Goal: Transaction & Acquisition: Purchase product/service

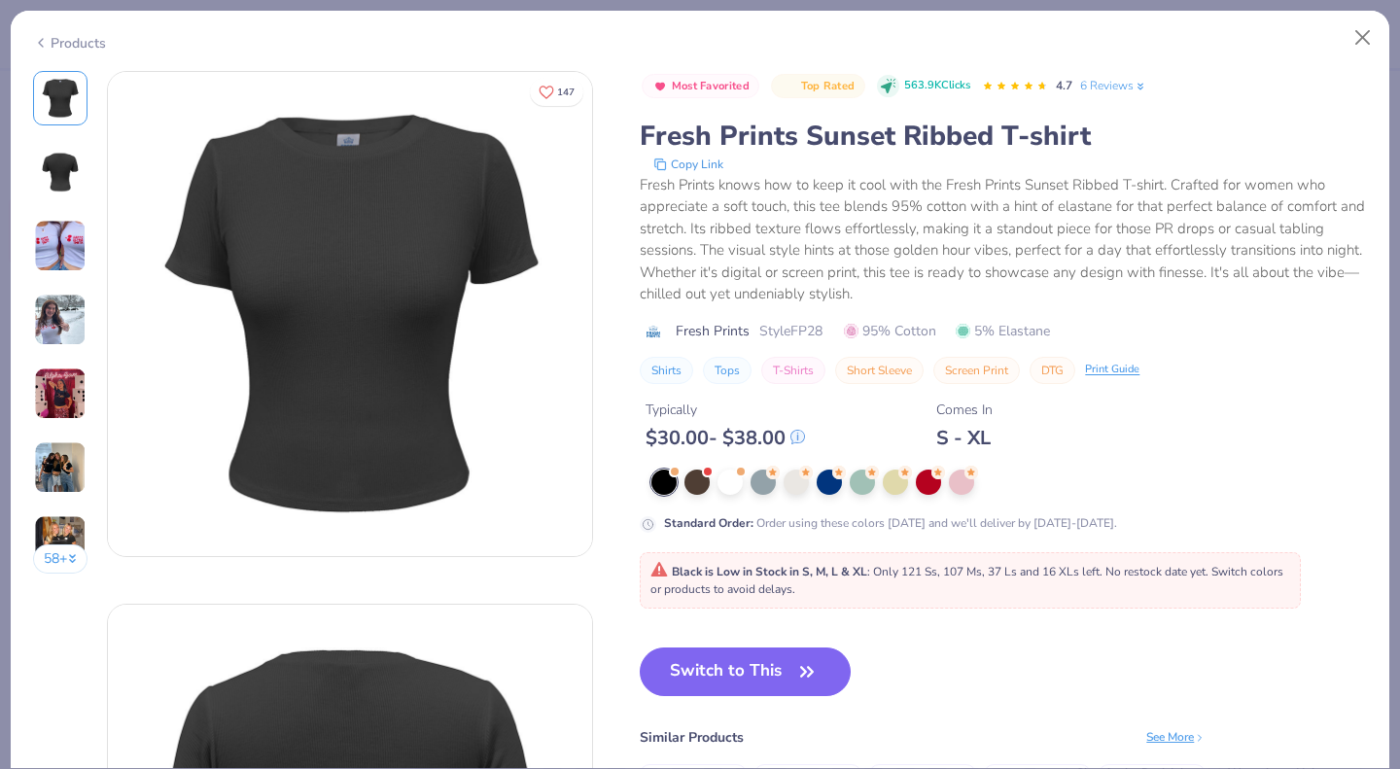
click at [1364, 37] on button "Close" at bounding box center [1363, 37] width 37 height 37
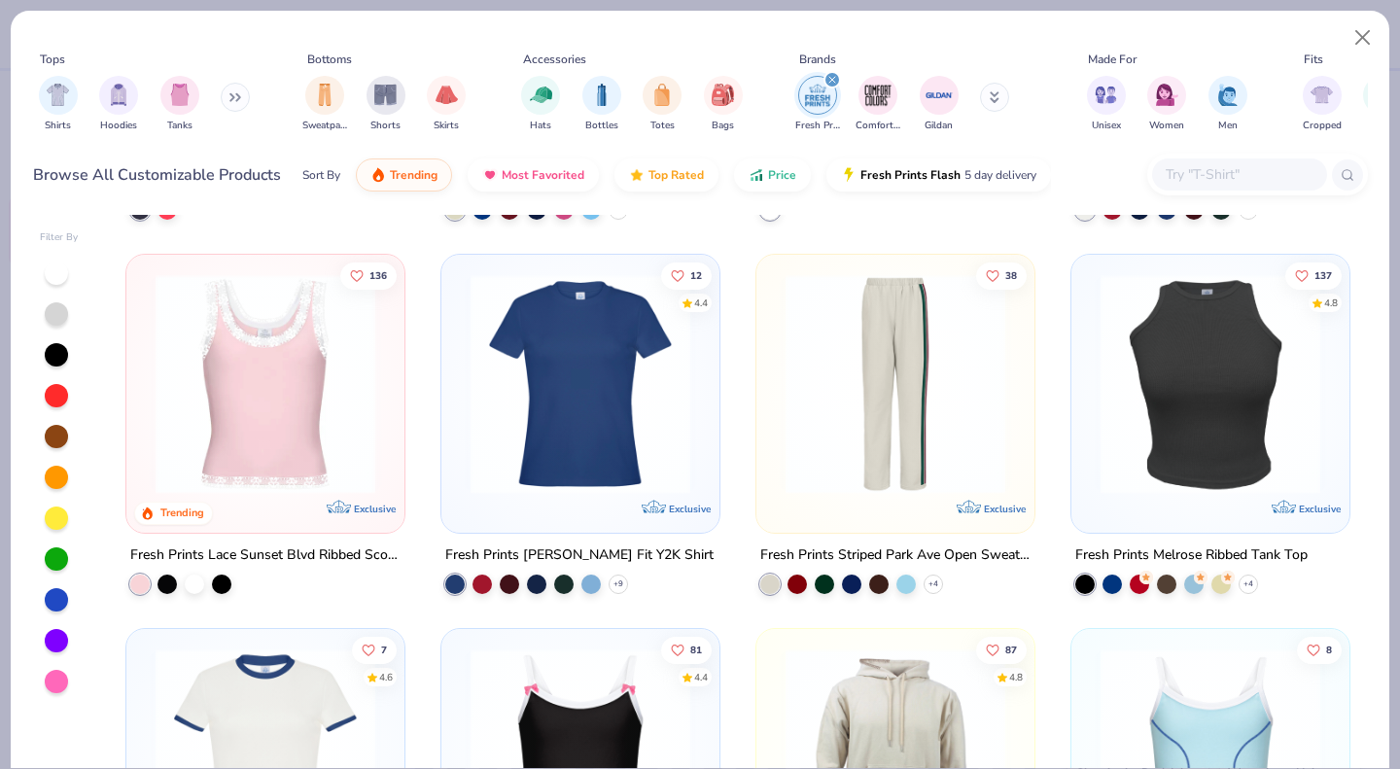
scroll to position [2765, 0]
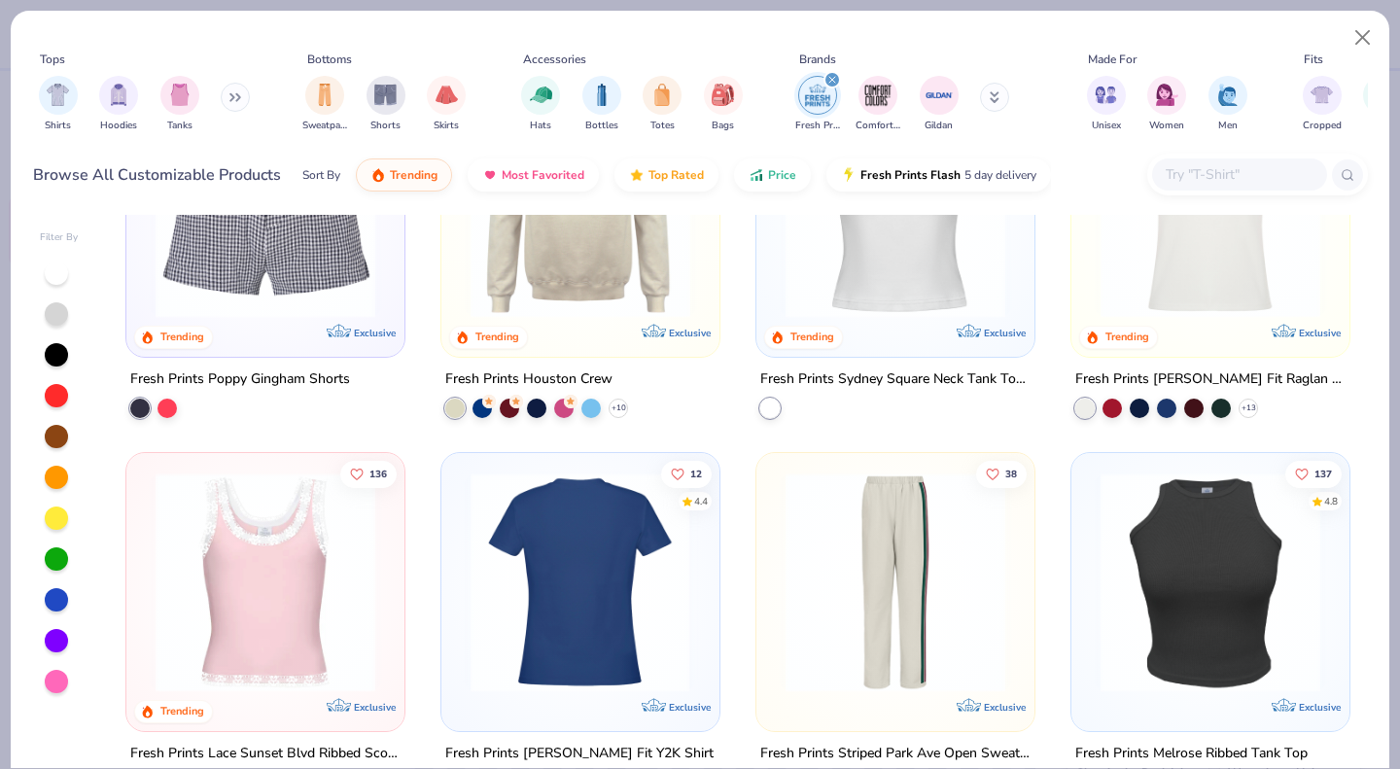
click at [552, 558] on img at bounding box center [580, 583] width 239 height 220
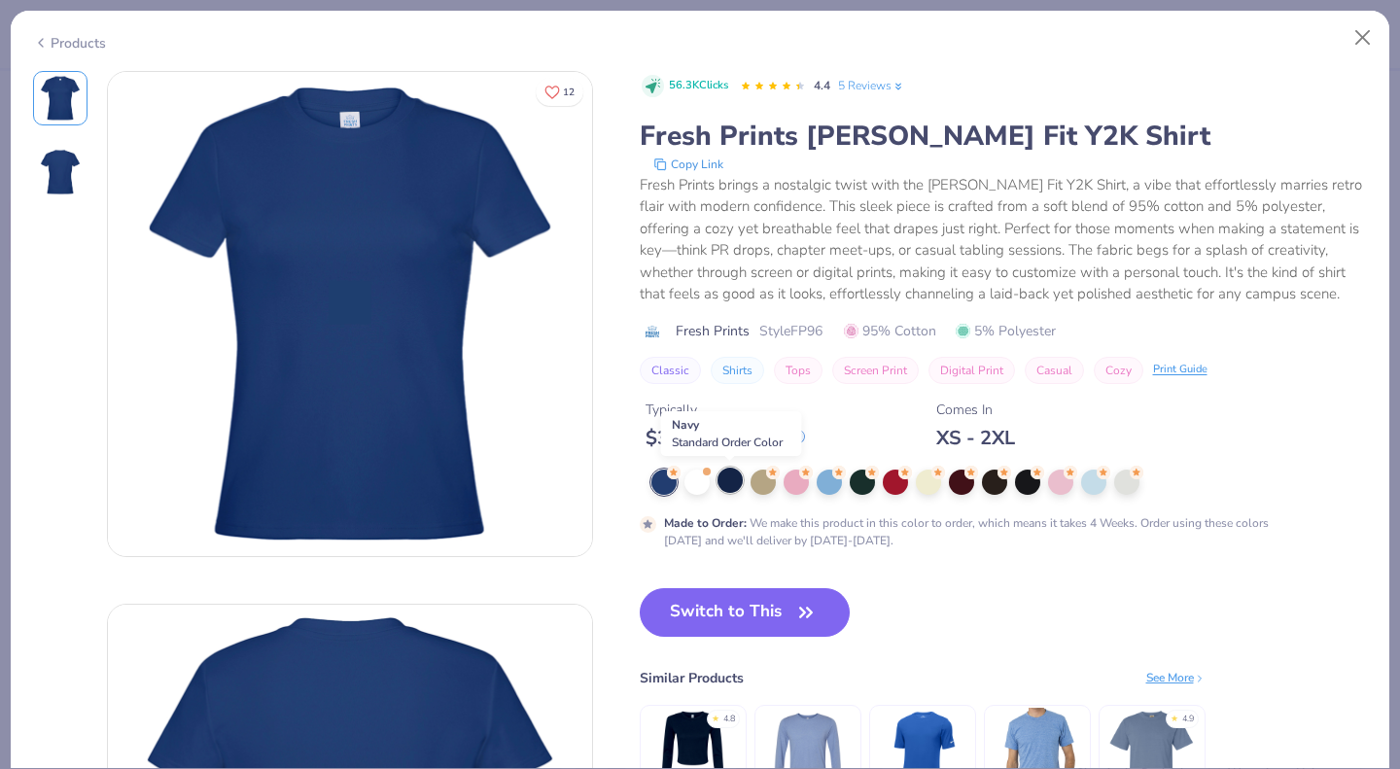
click at [735, 484] on div at bounding box center [730, 480] width 25 height 25
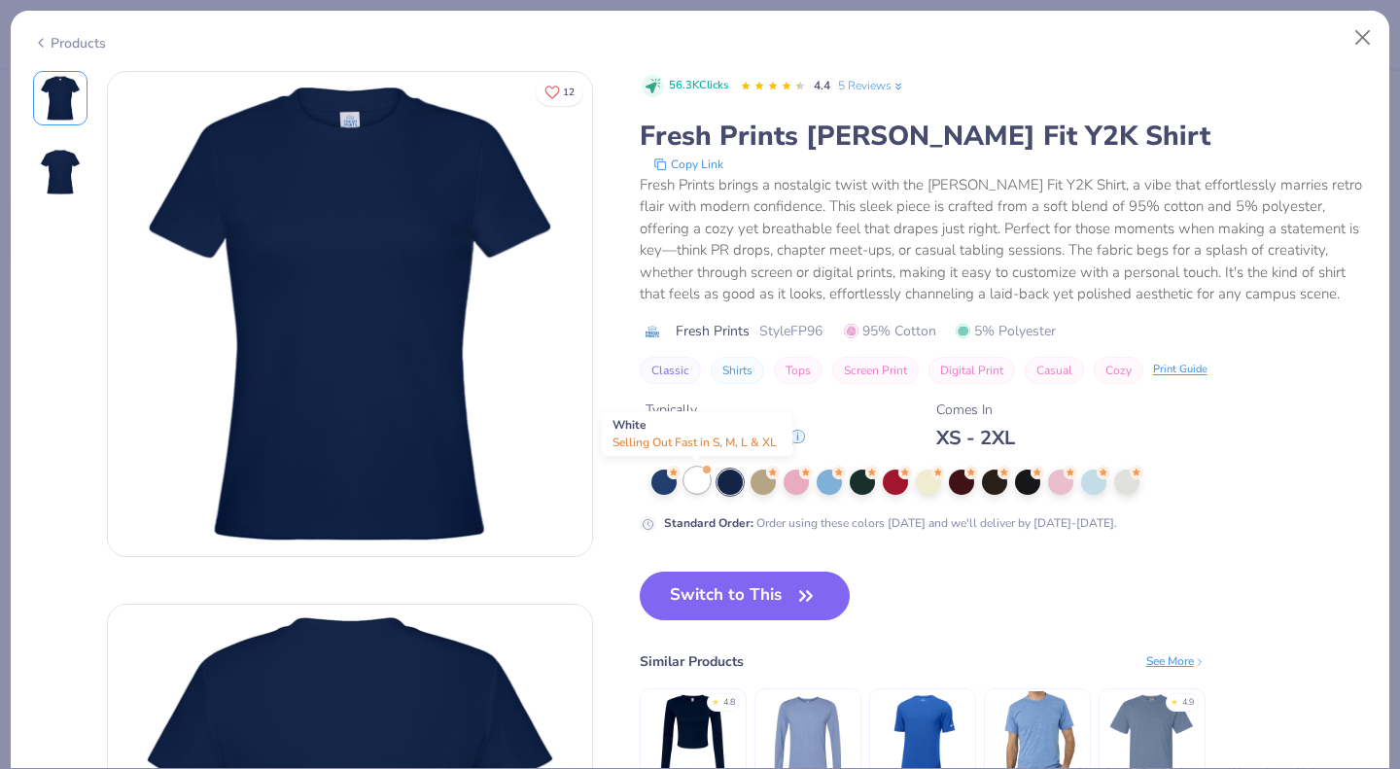
click at [689, 479] on div at bounding box center [696, 480] width 25 height 25
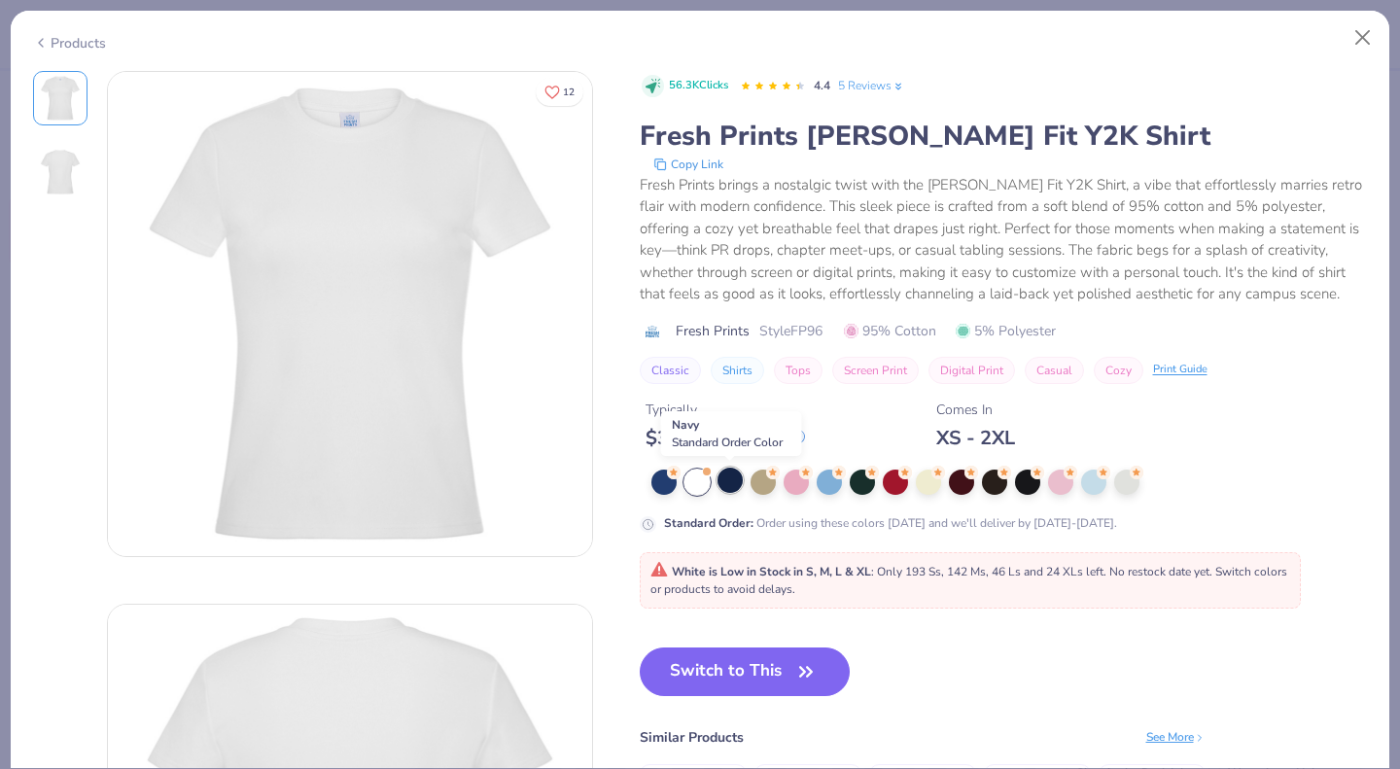
click at [737, 481] on div at bounding box center [730, 480] width 25 height 25
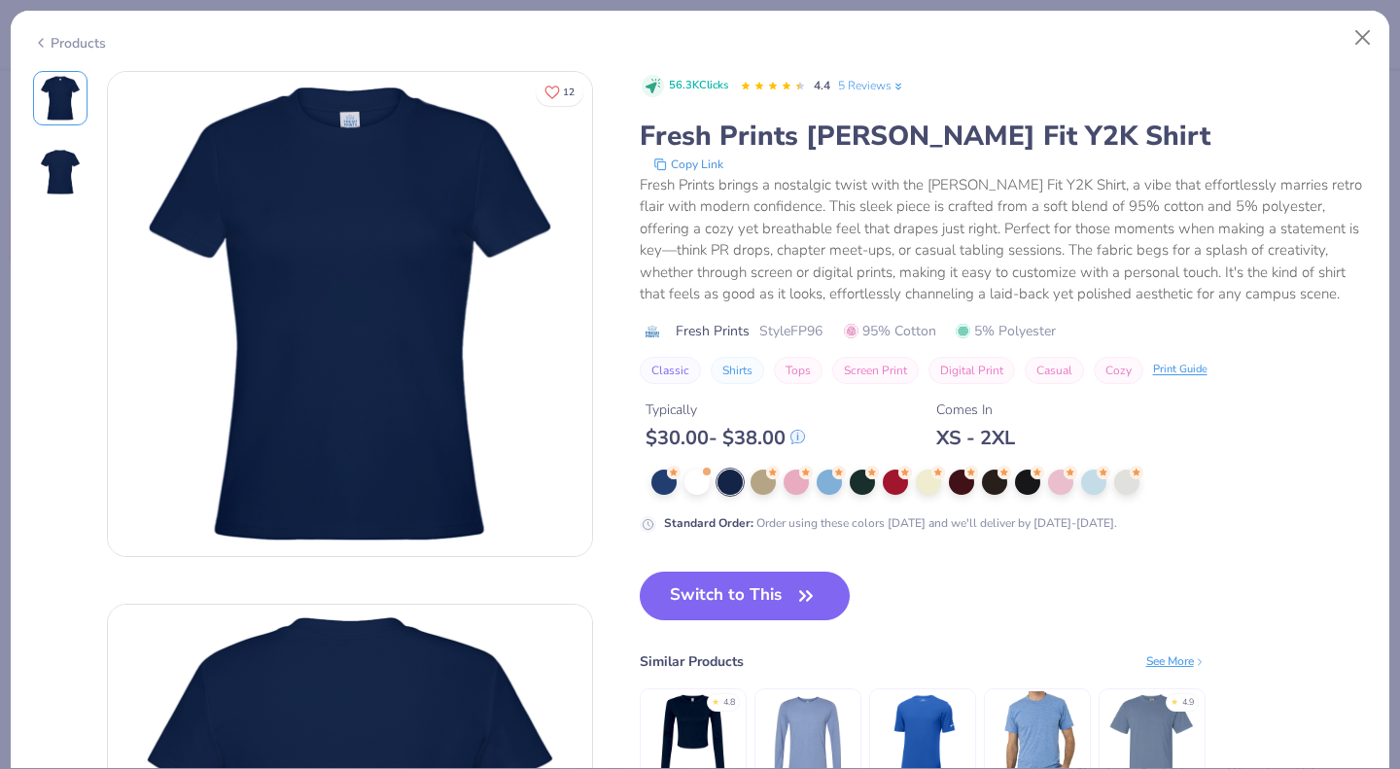
click at [1105, 416] on div "Typically $ 30.00 - $ 38.00 Comes In XS - 2XL" at bounding box center [1004, 417] width 728 height 66
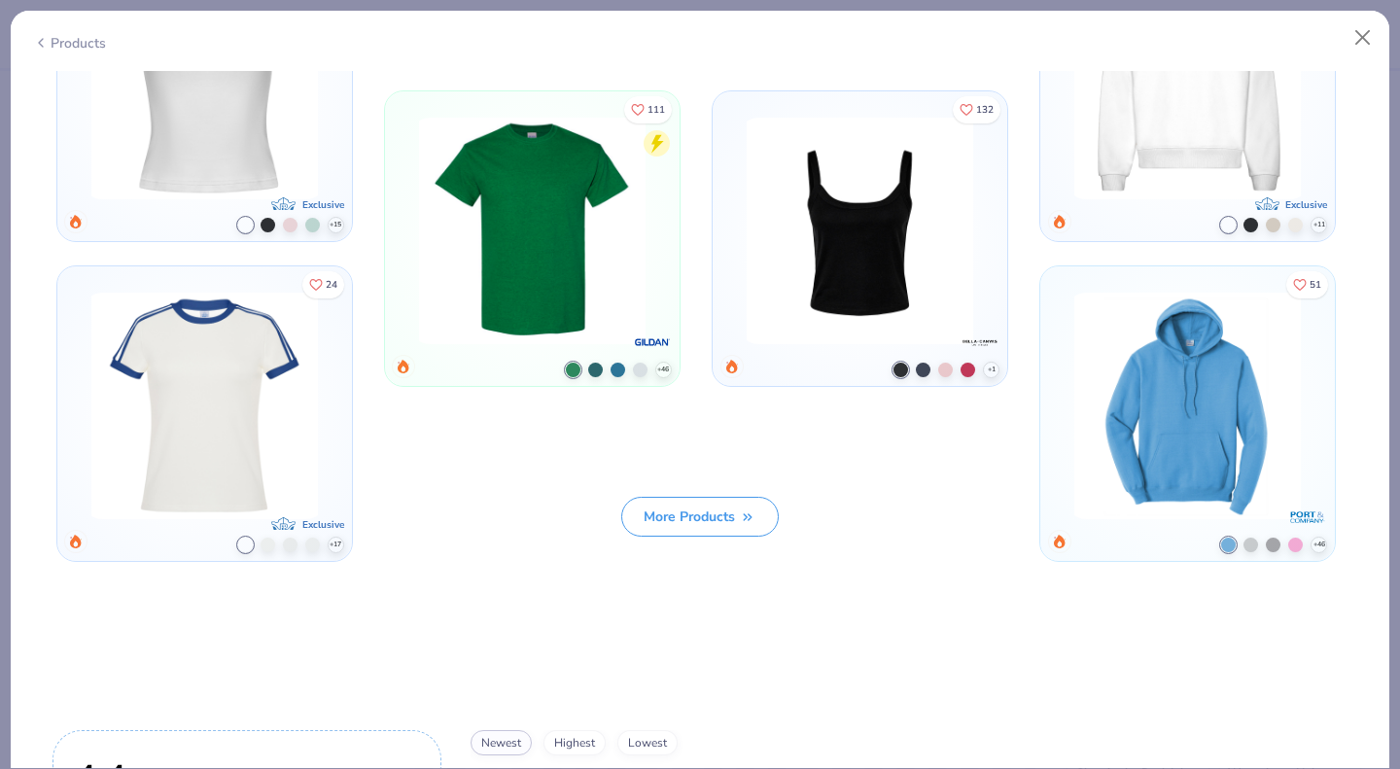
scroll to position [1994, 0]
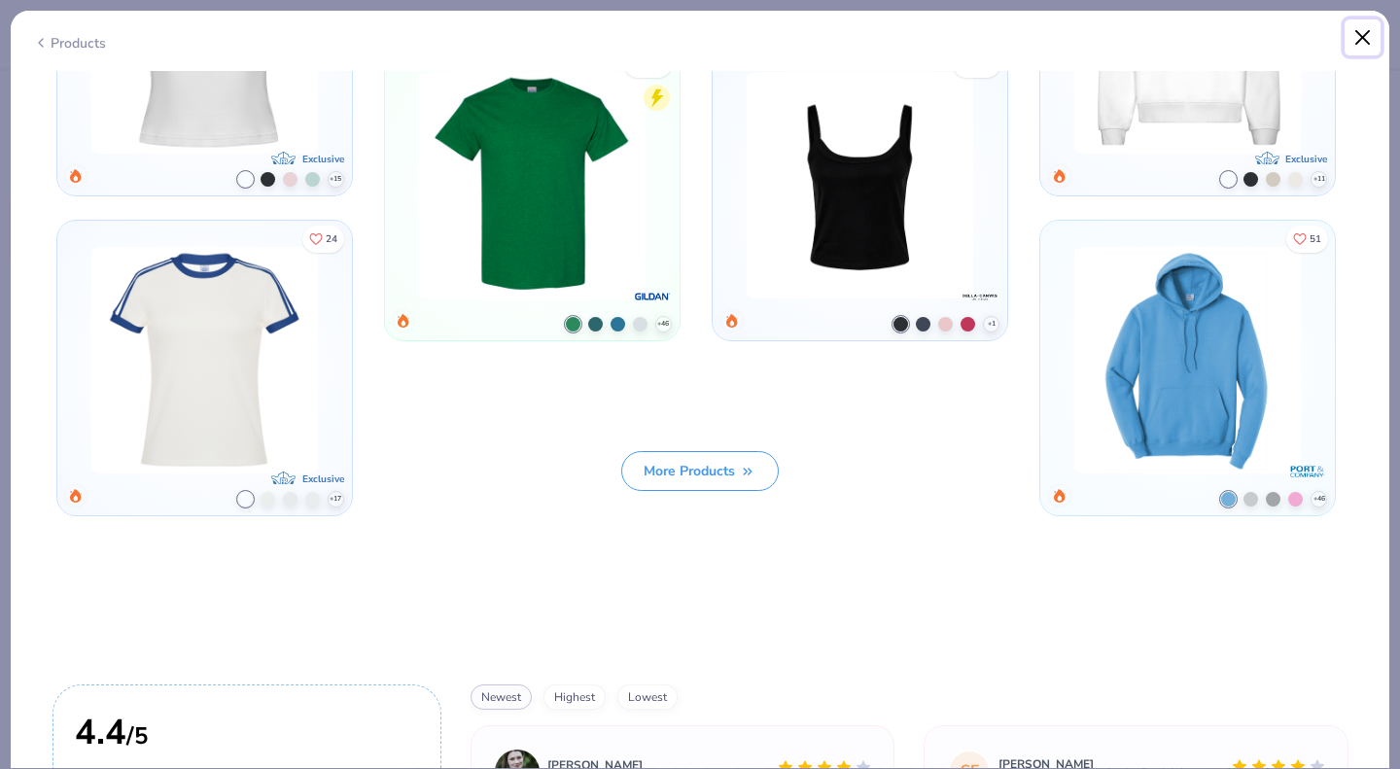
click at [1360, 40] on button "Close" at bounding box center [1363, 37] width 37 height 37
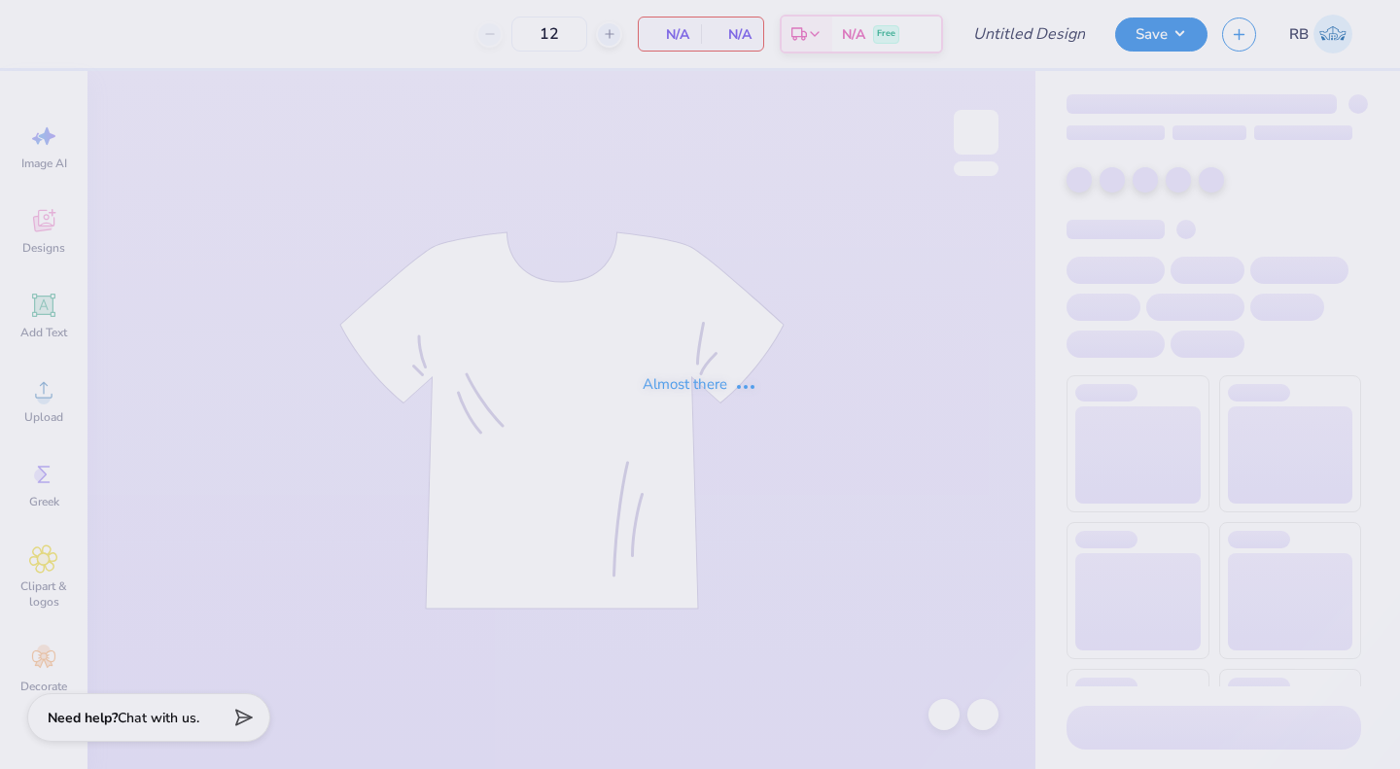
type input "50"
type input "PHILO25"
type input "300"
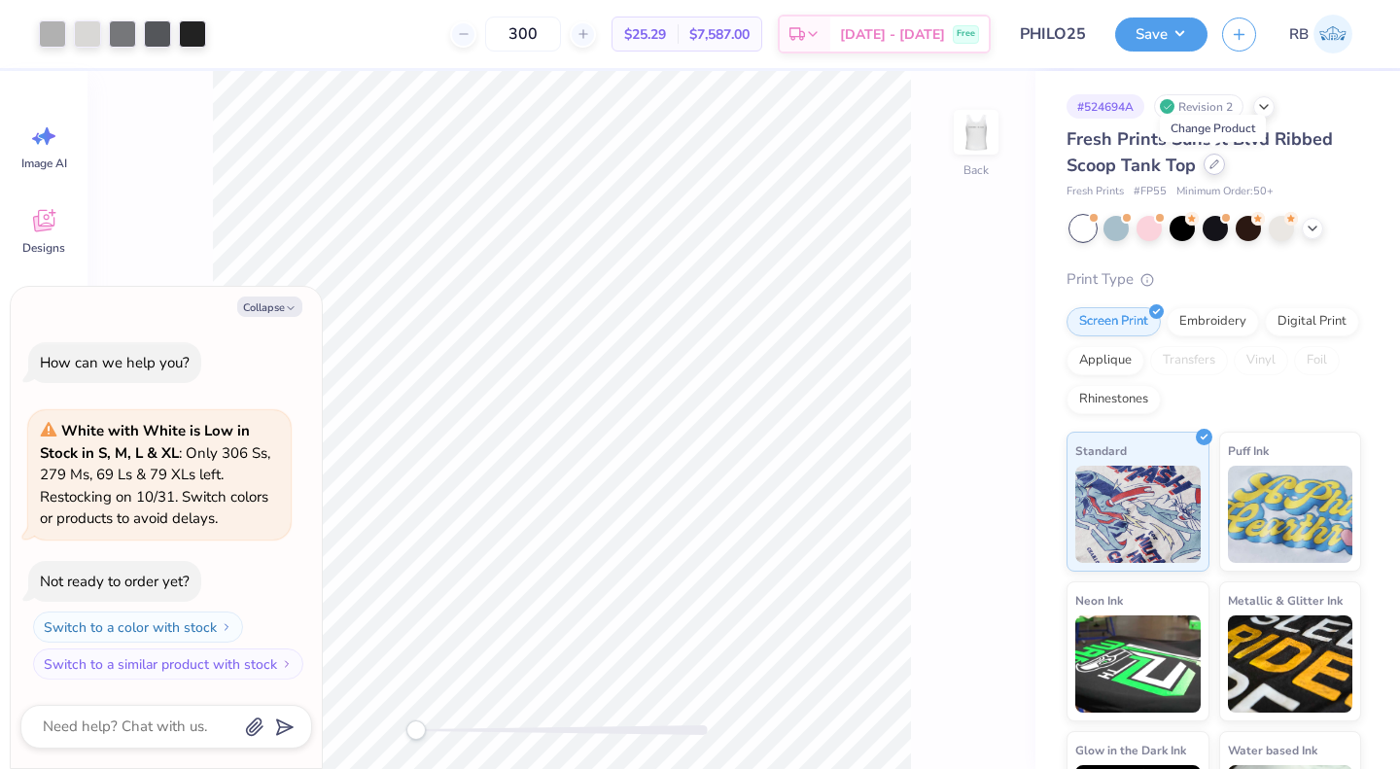
click at [1209, 161] on icon at bounding box center [1214, 164] width 10 height 10
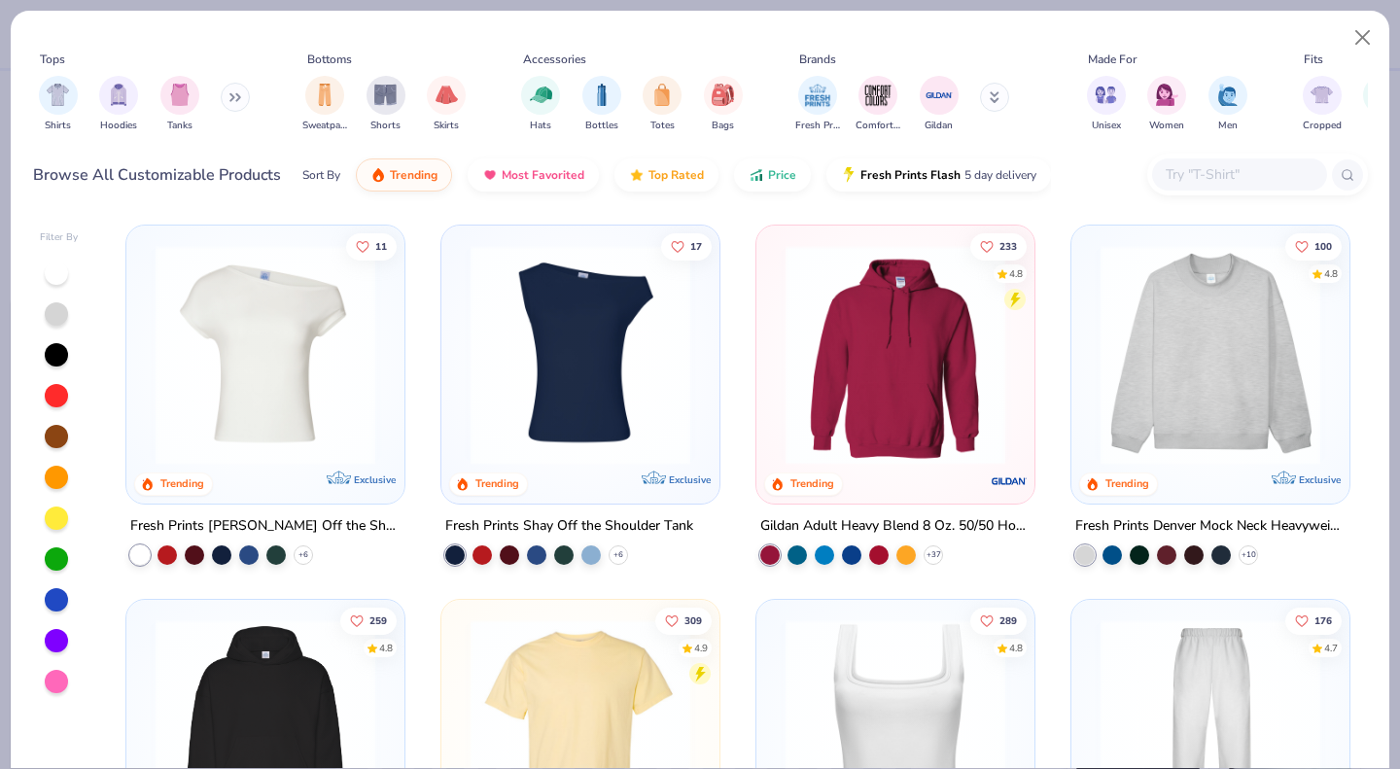
click at [225, 97] on button at bounding box center [235, 97] width 29 height 29
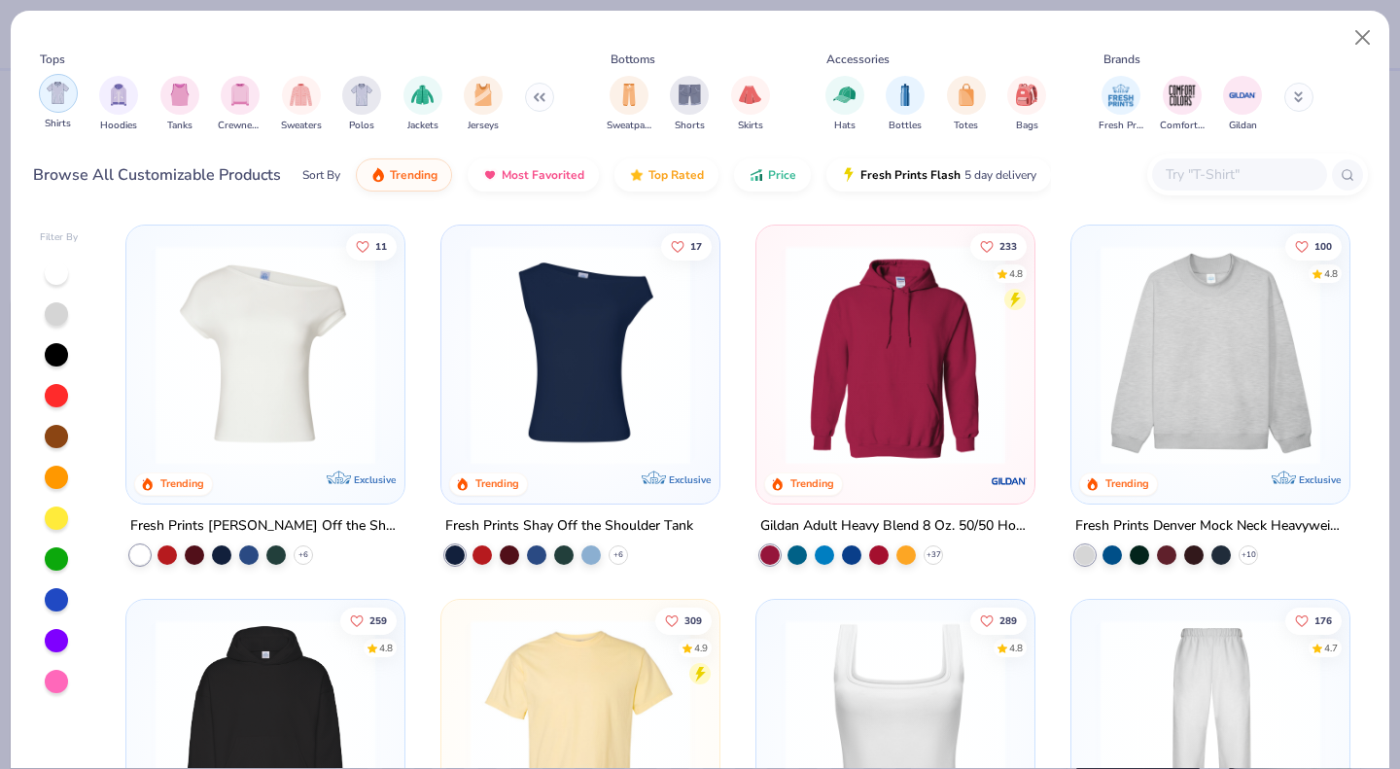
click at [65, 97] on img "filter for Shirts" at bounding box center [58, 93] width 22 height 22
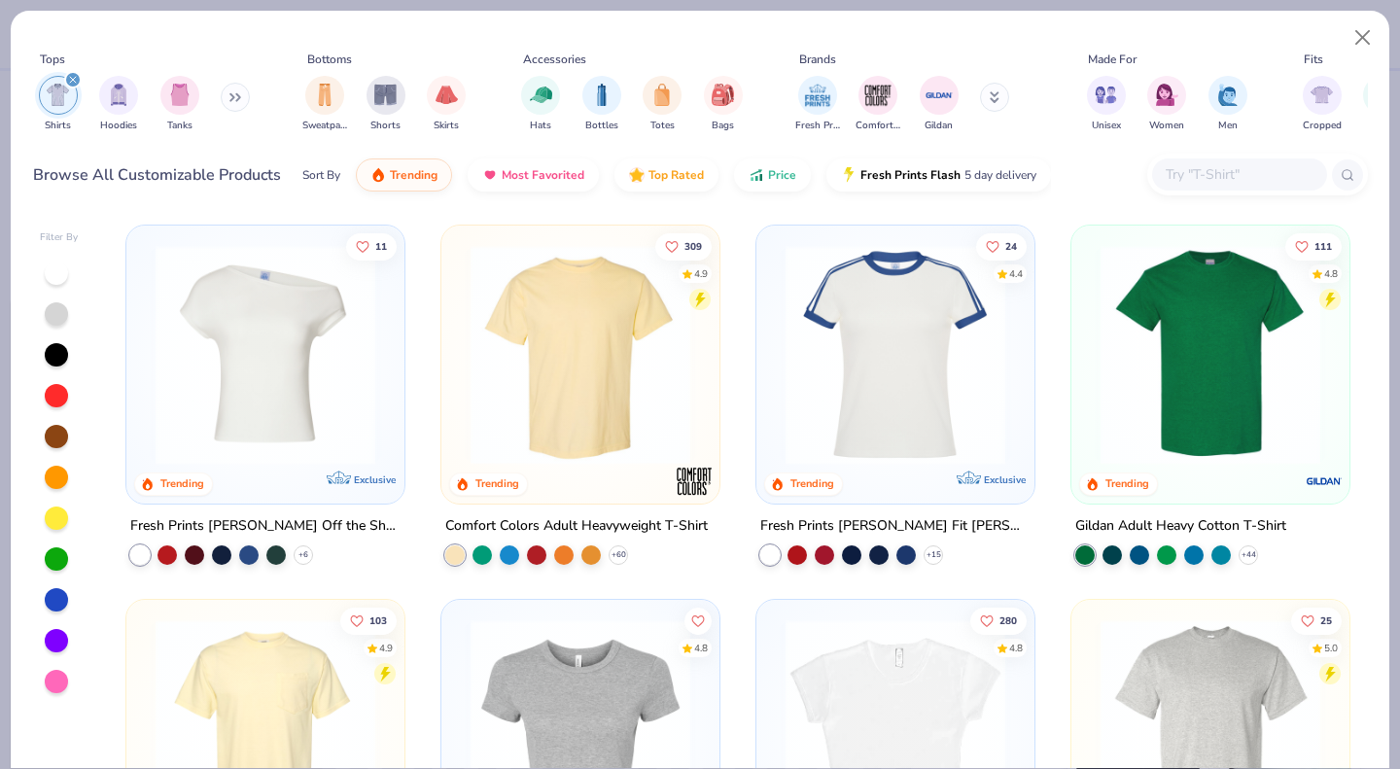
click at [999, 100] on button at bounding box center [994, 97] width 29 height 29
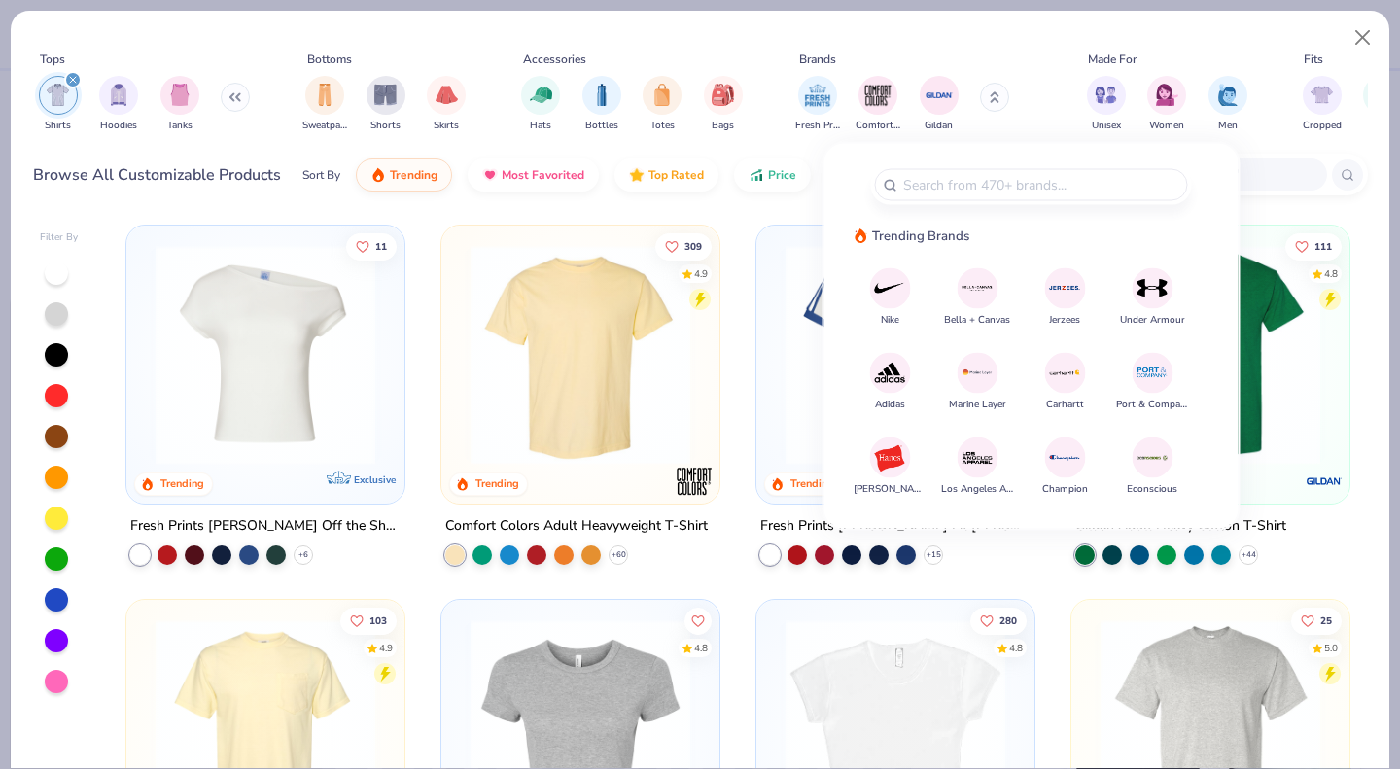
click at [968, 452] on img at bounding box center [978, 457] width 34 height 34
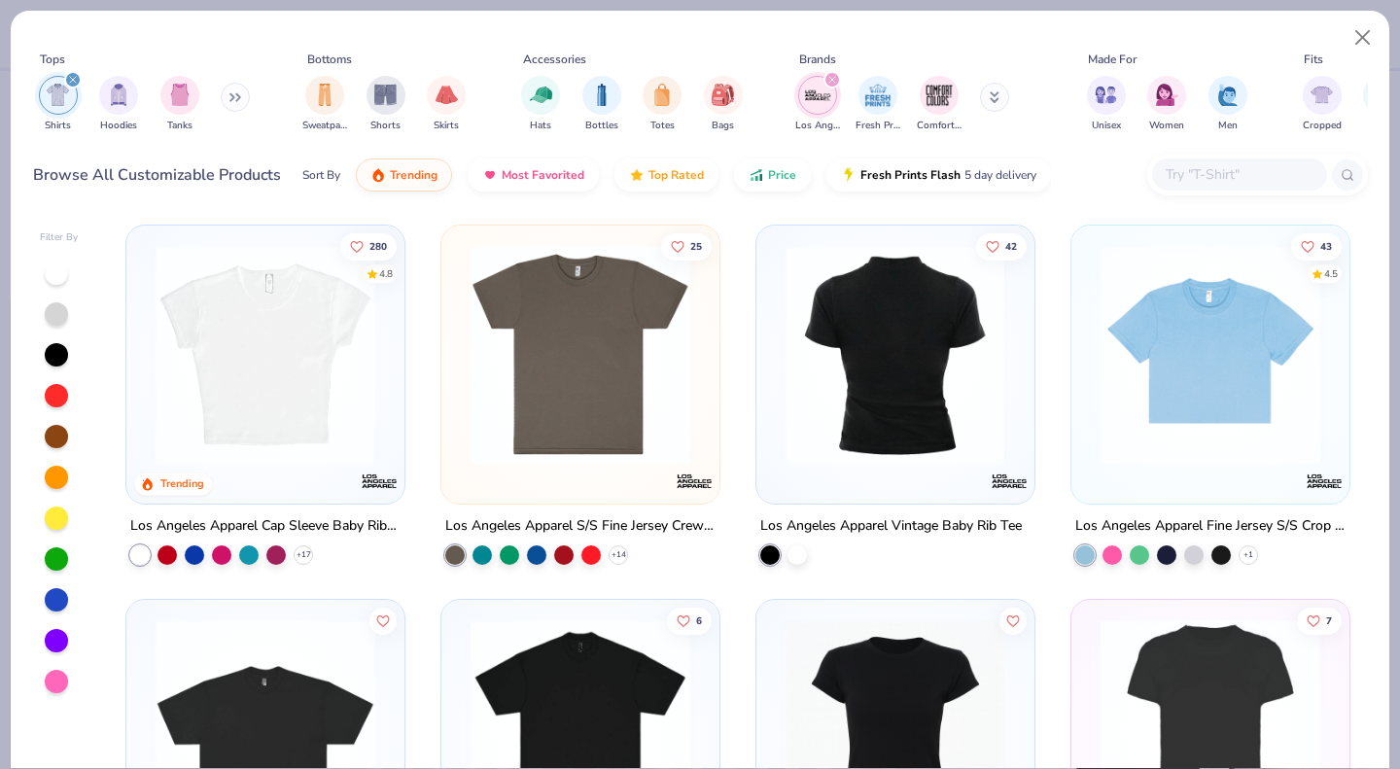
click at [940, 386] on div at bounding box center [895, 355] width 717 height 220
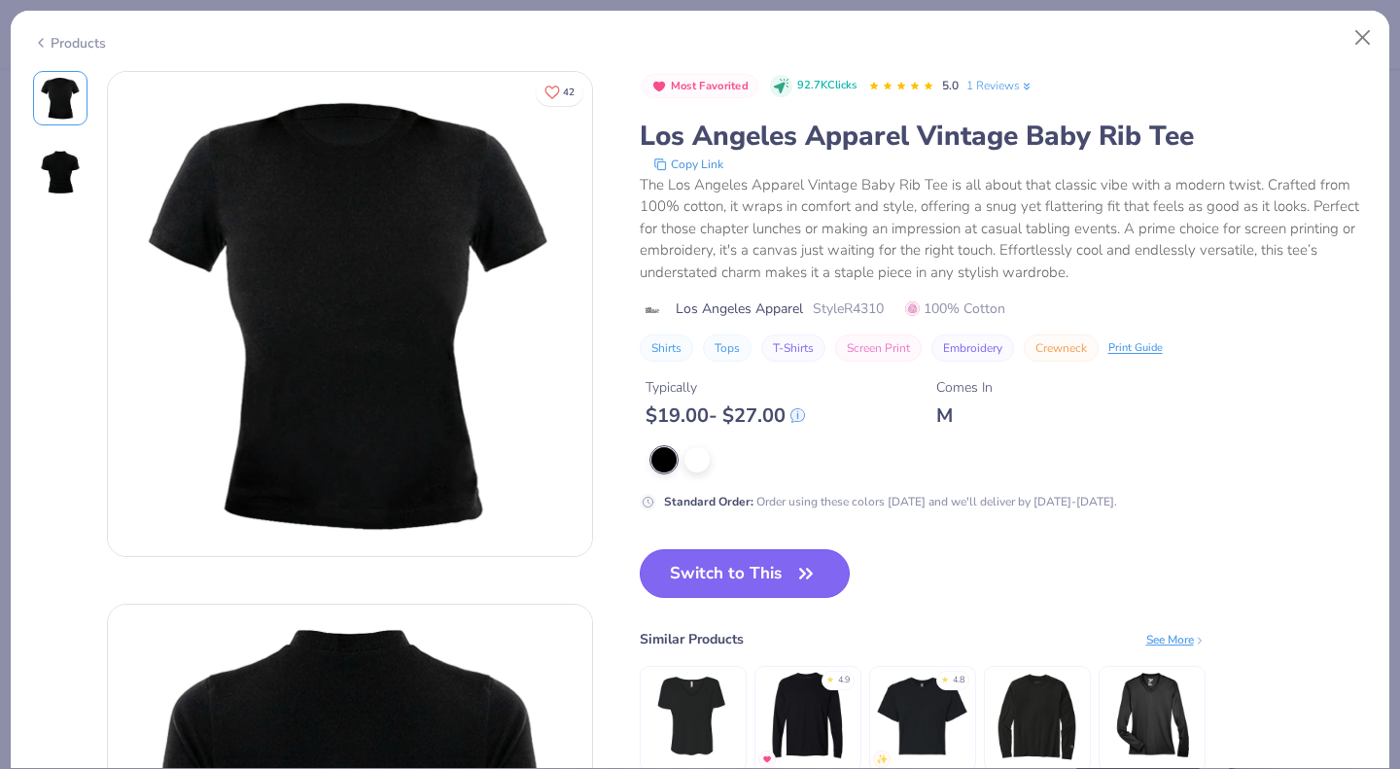
click at [752, 584] on button "Switch to This" at bounding box center [745, 573] width 211 height 49
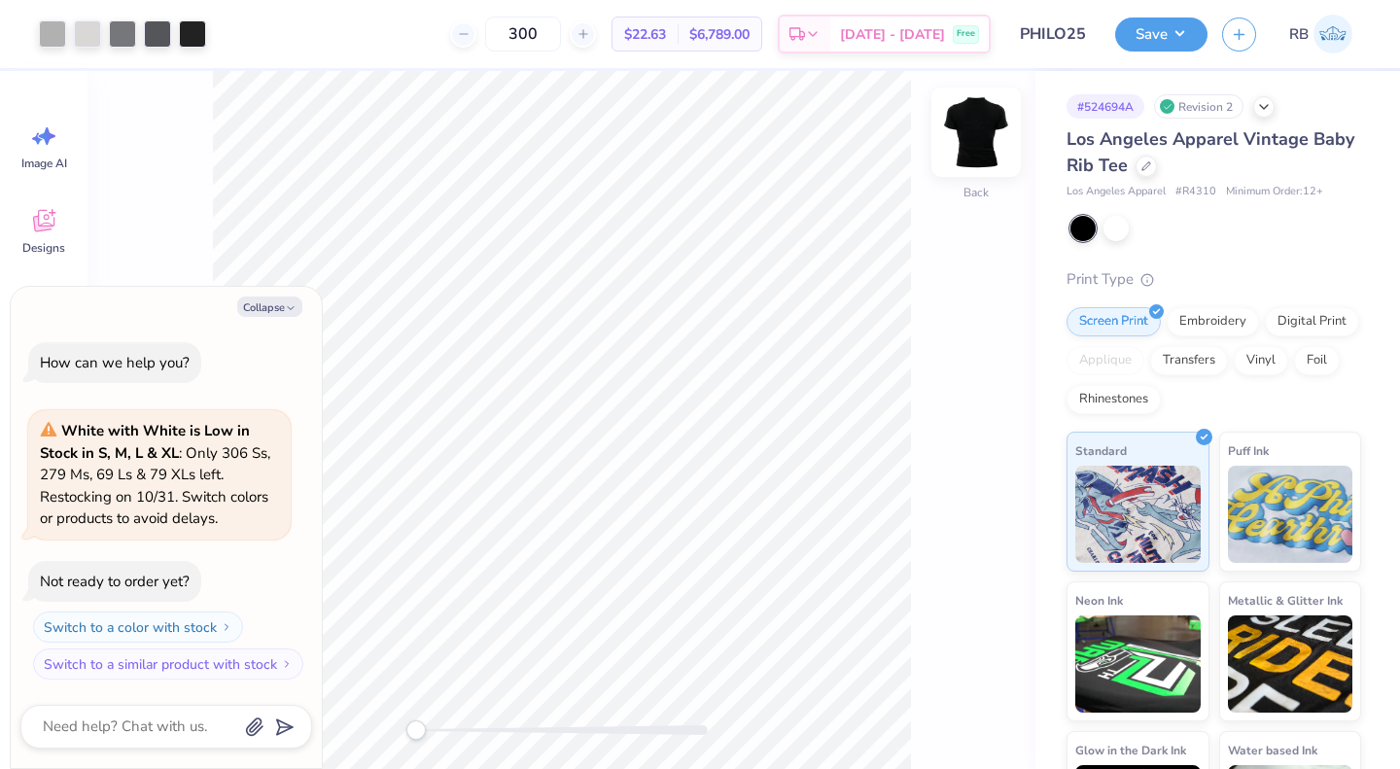
click at [962, 123] on img at bounding box center [976, 132] width 78 height 78
click at [962, 123] on img at bounding box center [976, 132] width 39 height 39
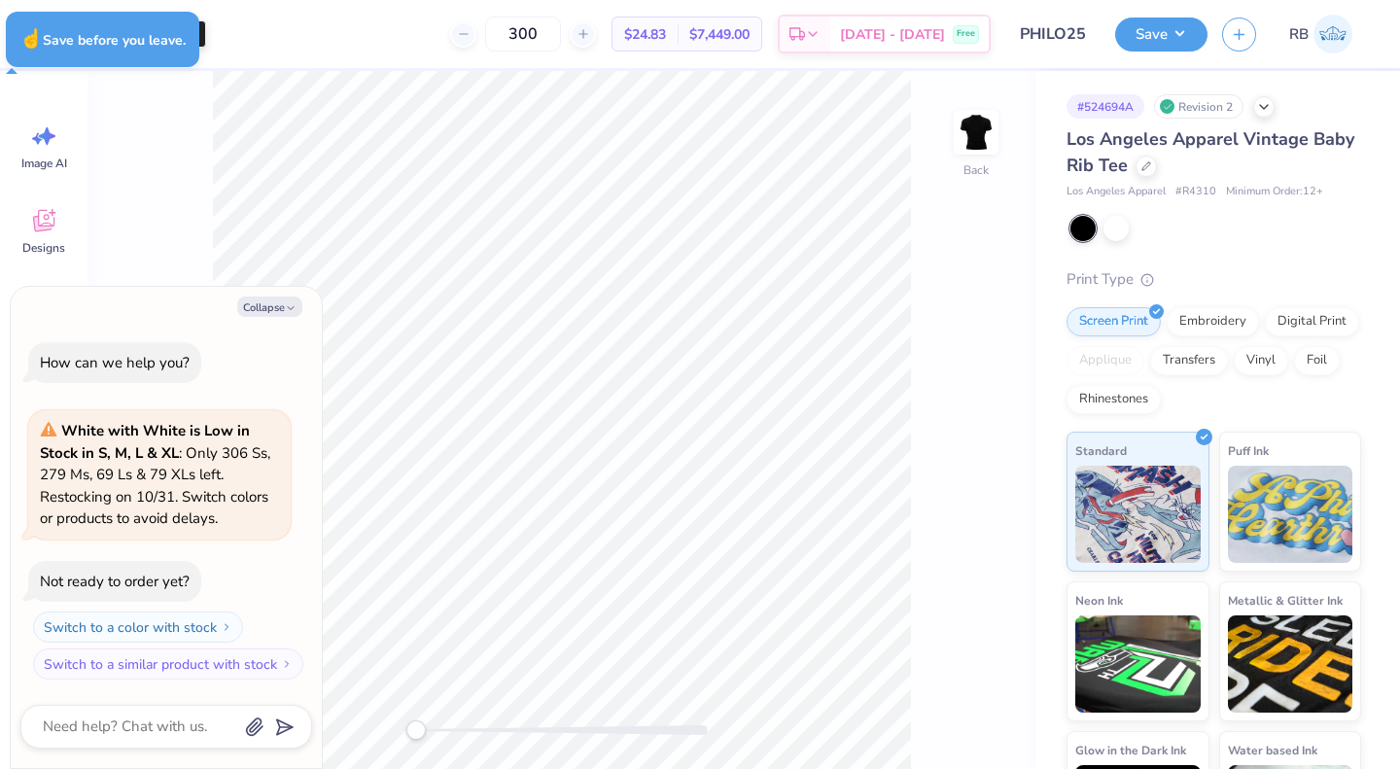
type textarea "x"
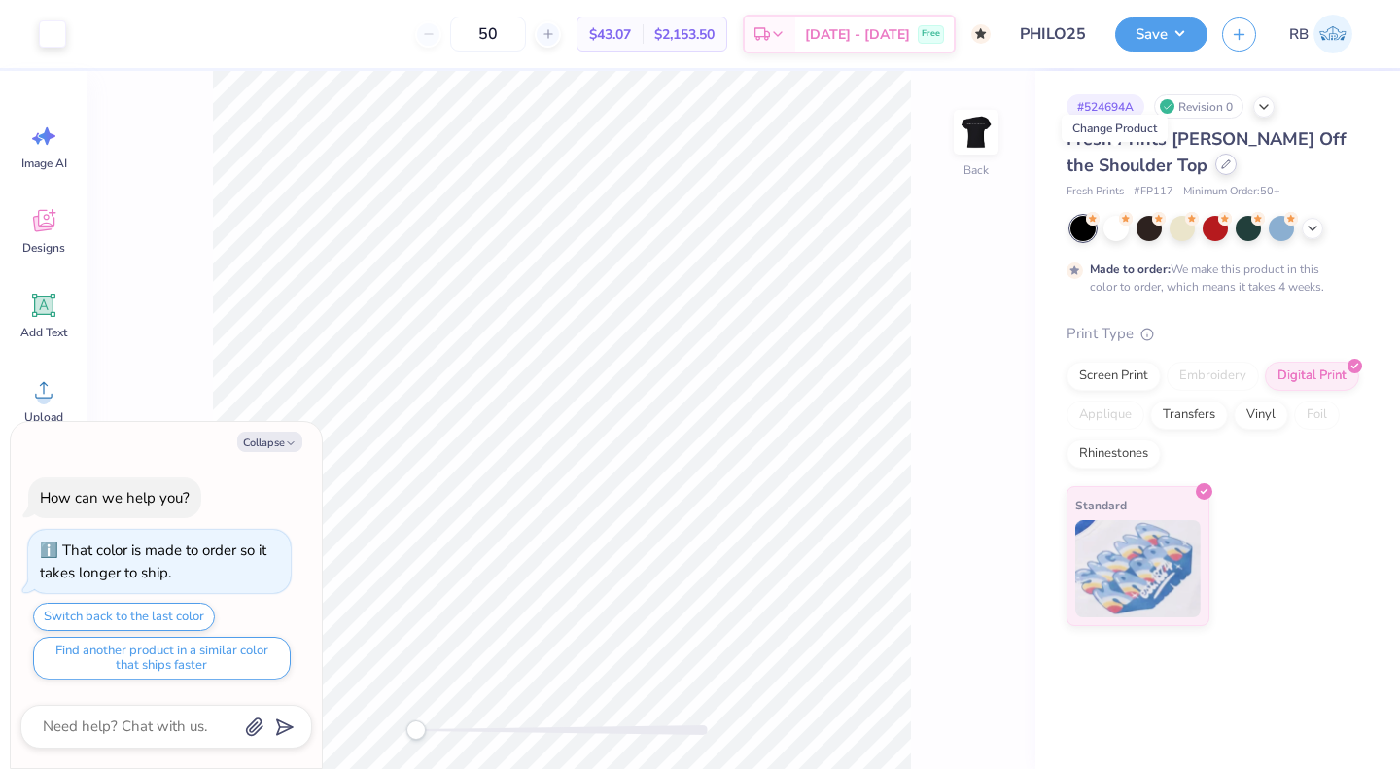
click at [1215, 165] on div at bounding box center [1225, 164] width 21 height 21
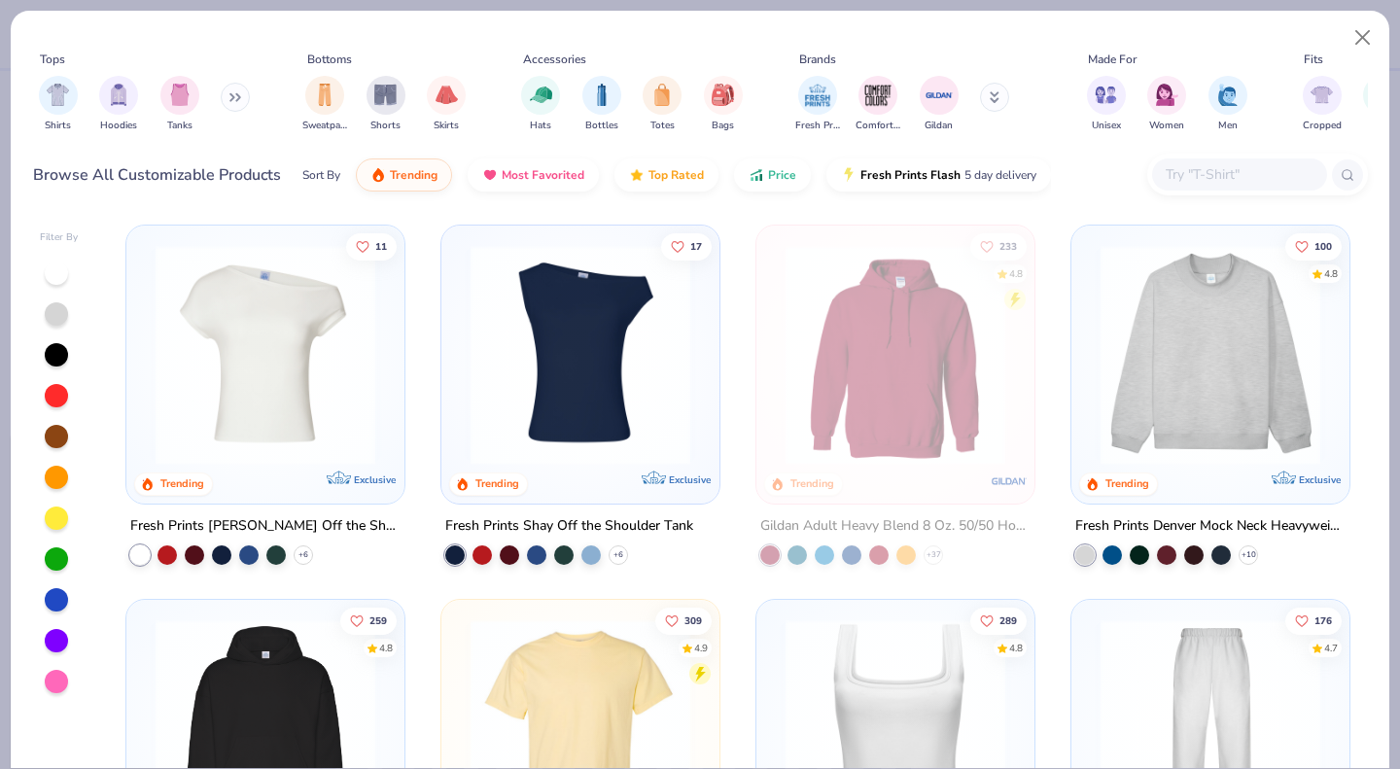
click at [981, 92] on div "Fresh Prints Comfort Colors Gildan" at bounding box center [914, 104] width 245 height 72
click at [994, 96] on icon at bounding box center [995, 94] width 7 height 3
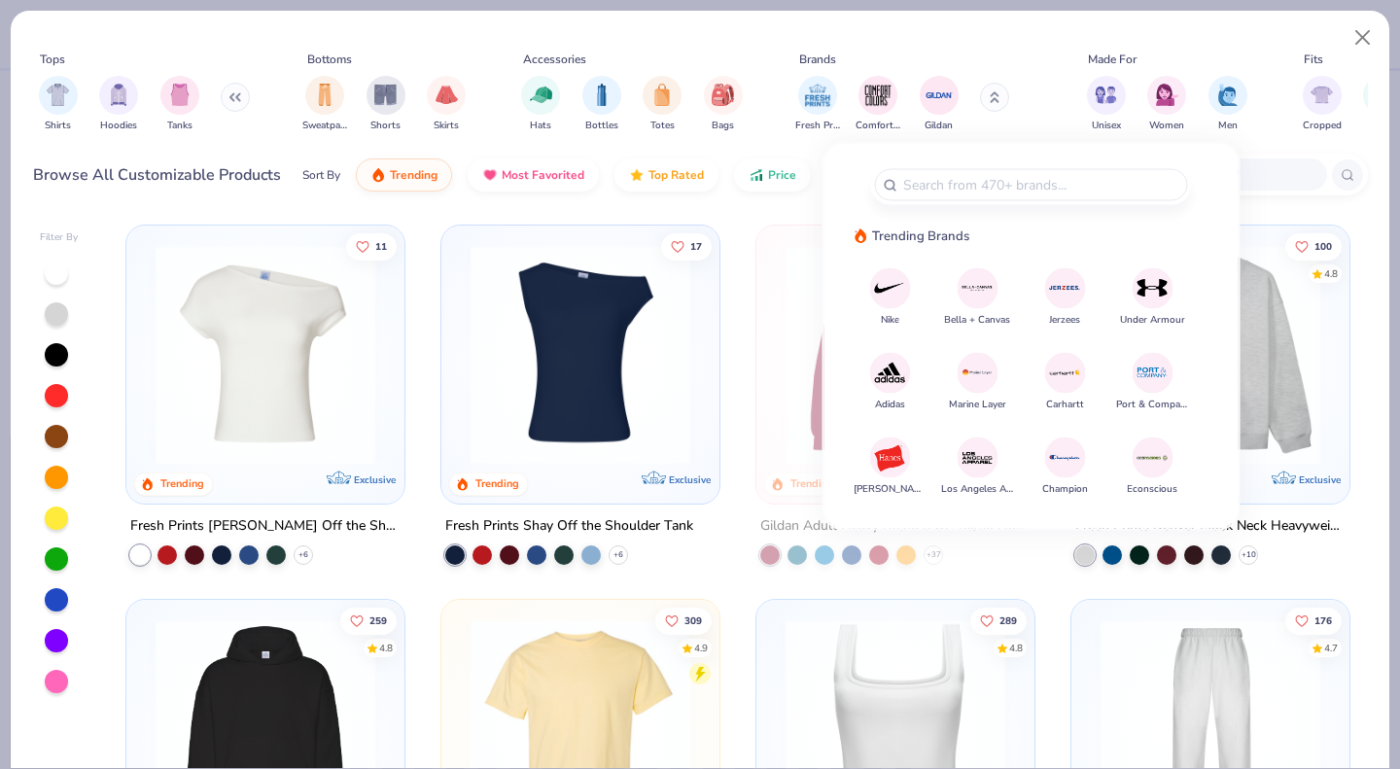
click at [968, 450] on img at bounding box center [978, 457] width 34 height 34
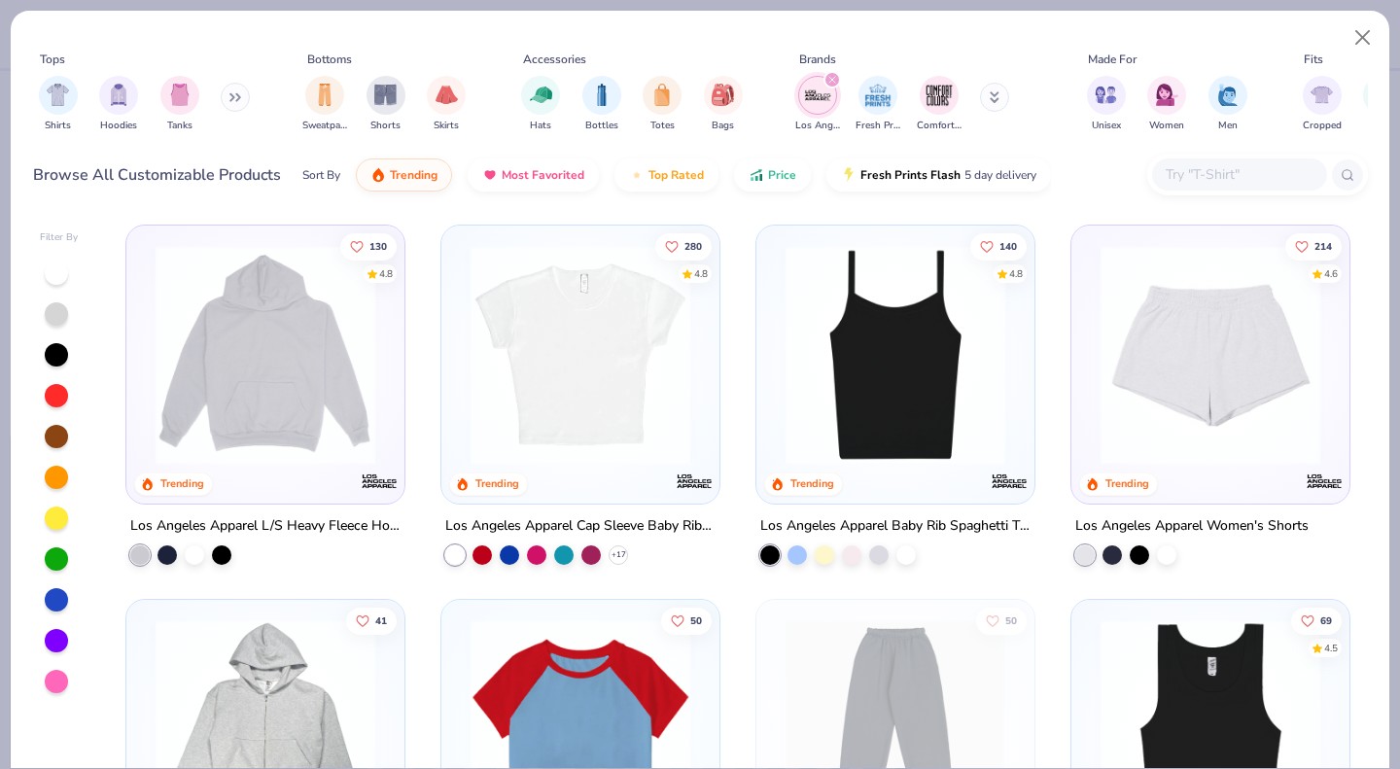
click at [232, 106] on button at bounding box center [235, 97] width 29 height 29
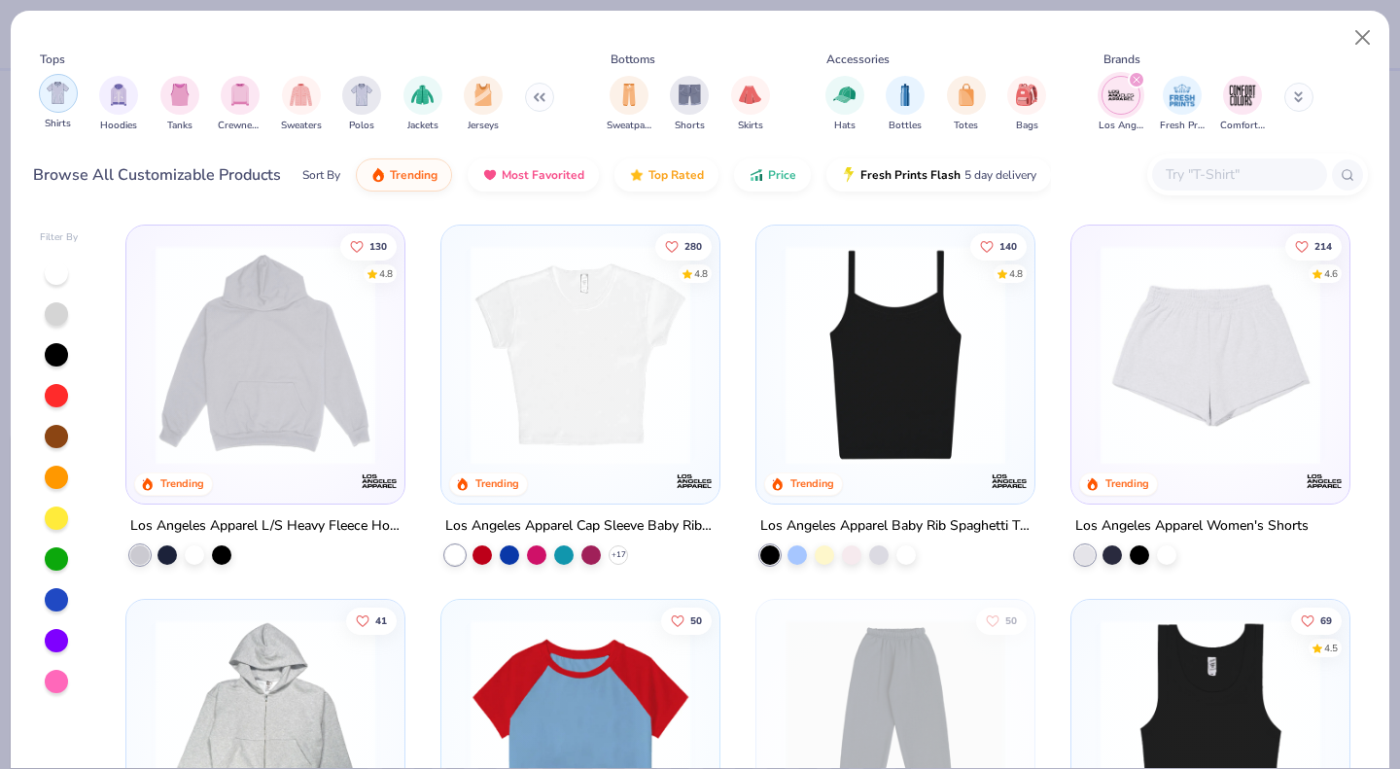
click at [44, 96] on div "filter for Shirts" at bounding box center [58, 93] width 39 height 39
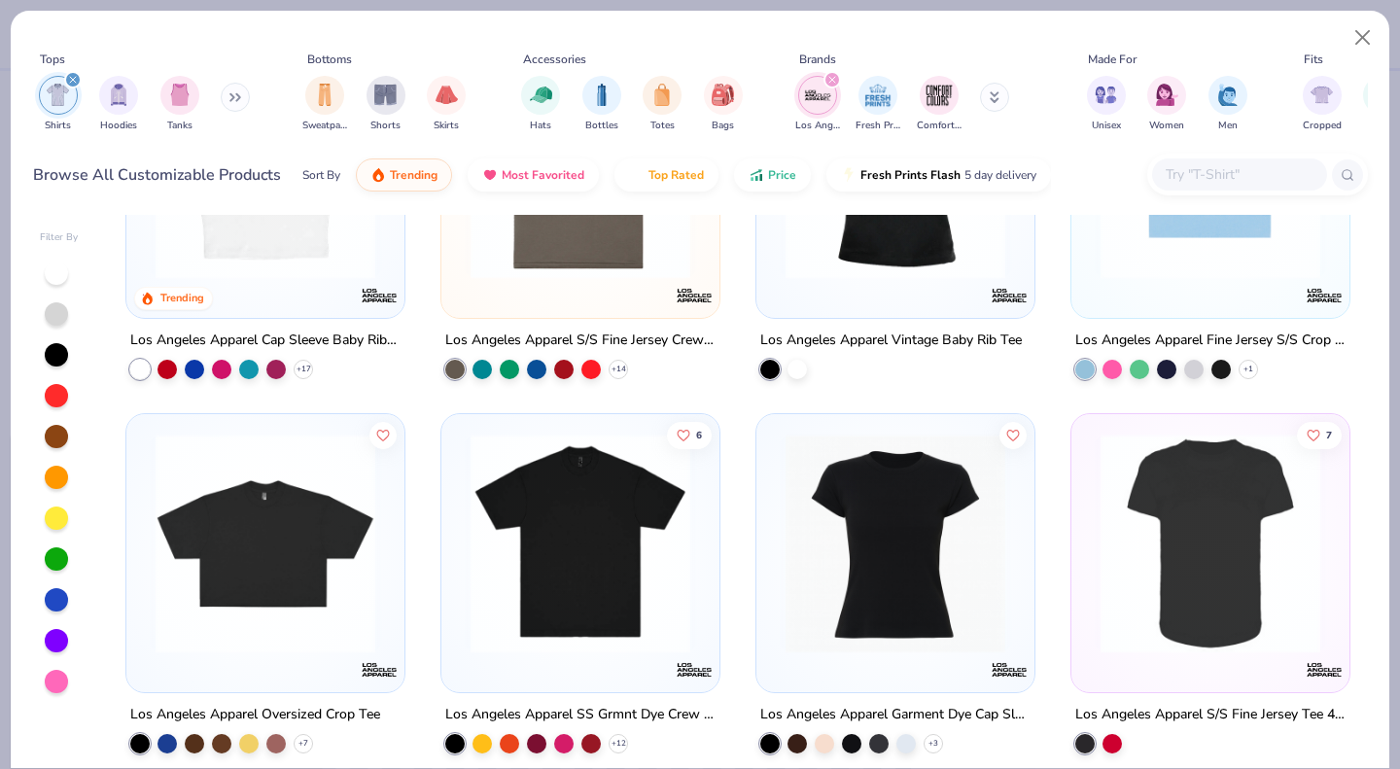
scroll to position [318, 0]
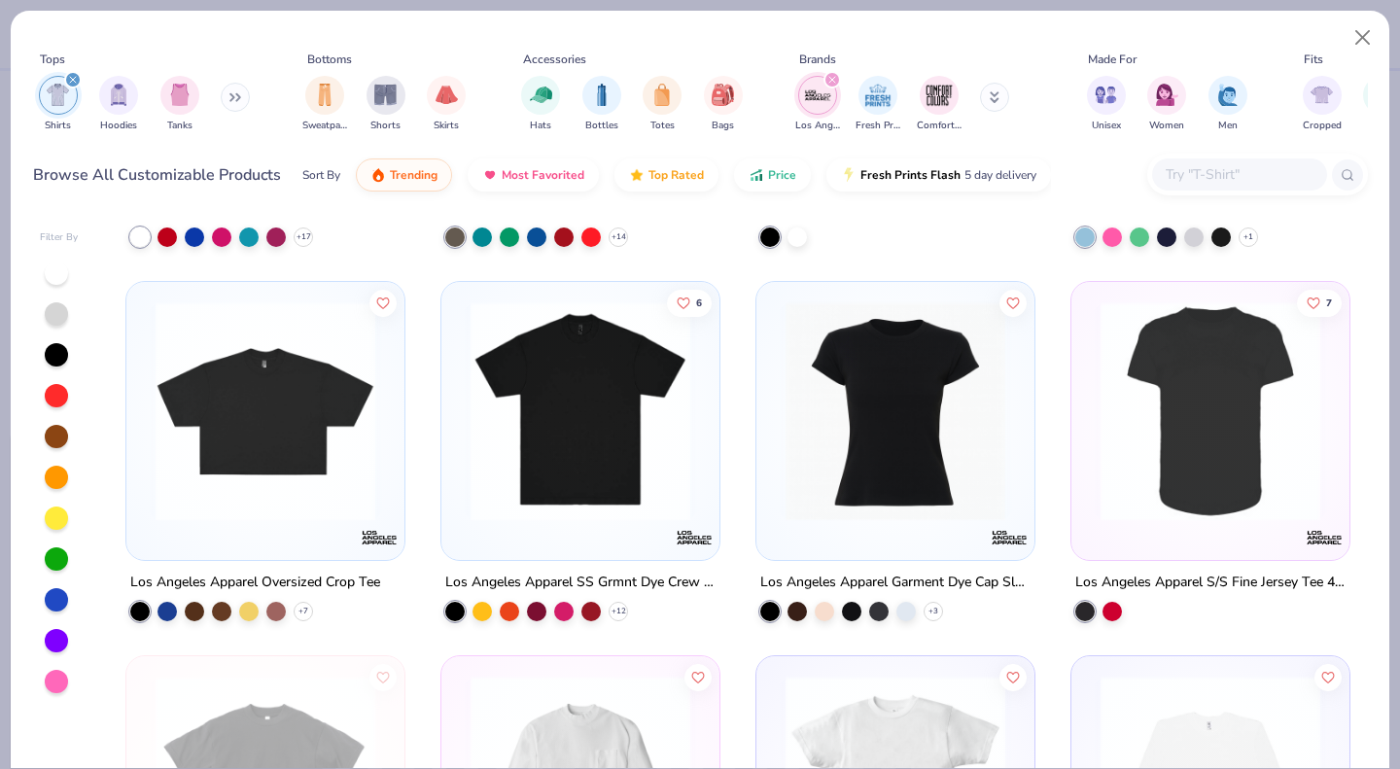
click at [877, 404] on img at bounding box center [895, 411] width 239 height 220
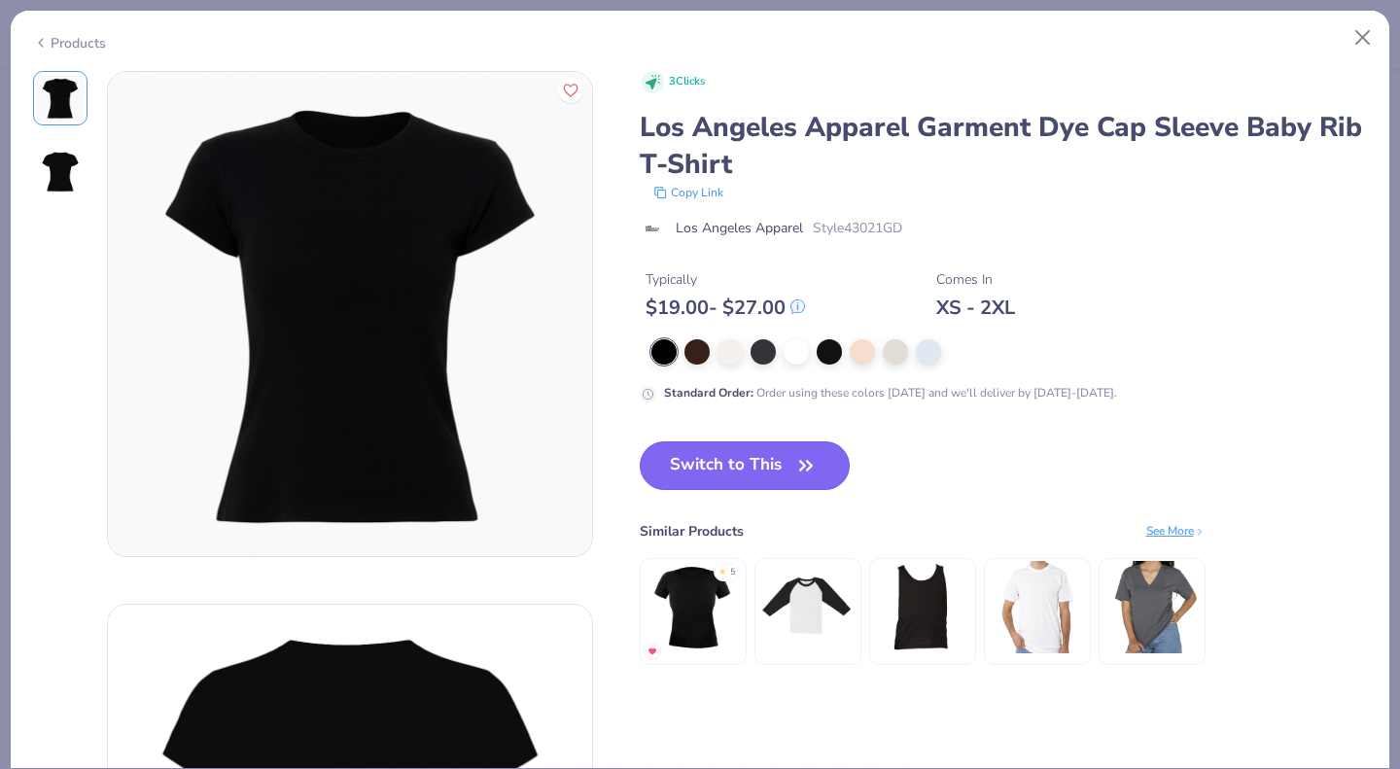
click at [793, 469] on span "button" at bounding box center [805, 465] width 27 height 27
click at [779, 469] on button "Switch to This" at bounding box center [745, 465] width 211 height 49
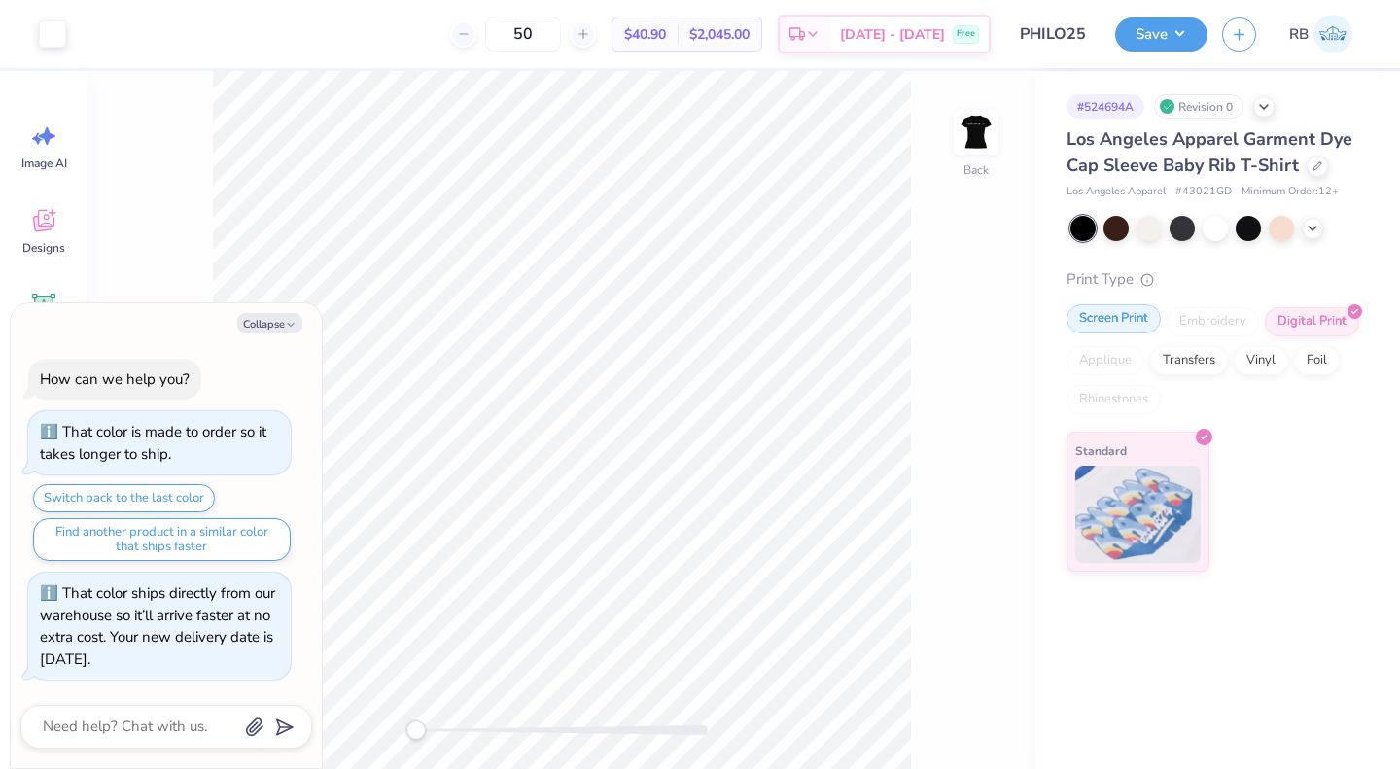
click at [1104, 322] on div "Screen Print" at bounding box center [1114, 318] width 94 height 29
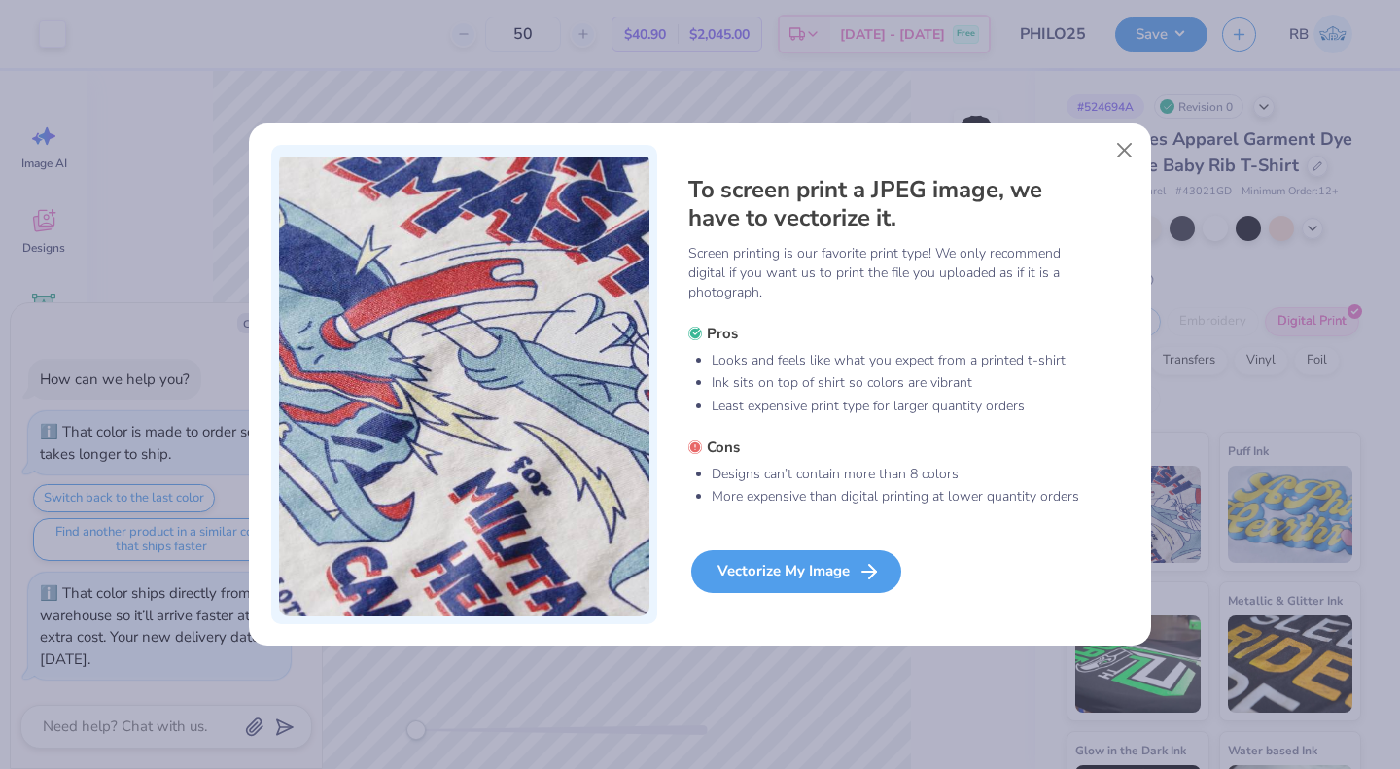
click at [837, 567] on div "Vectorize My Image" at bounding box center [796, 571] width 210 height 43
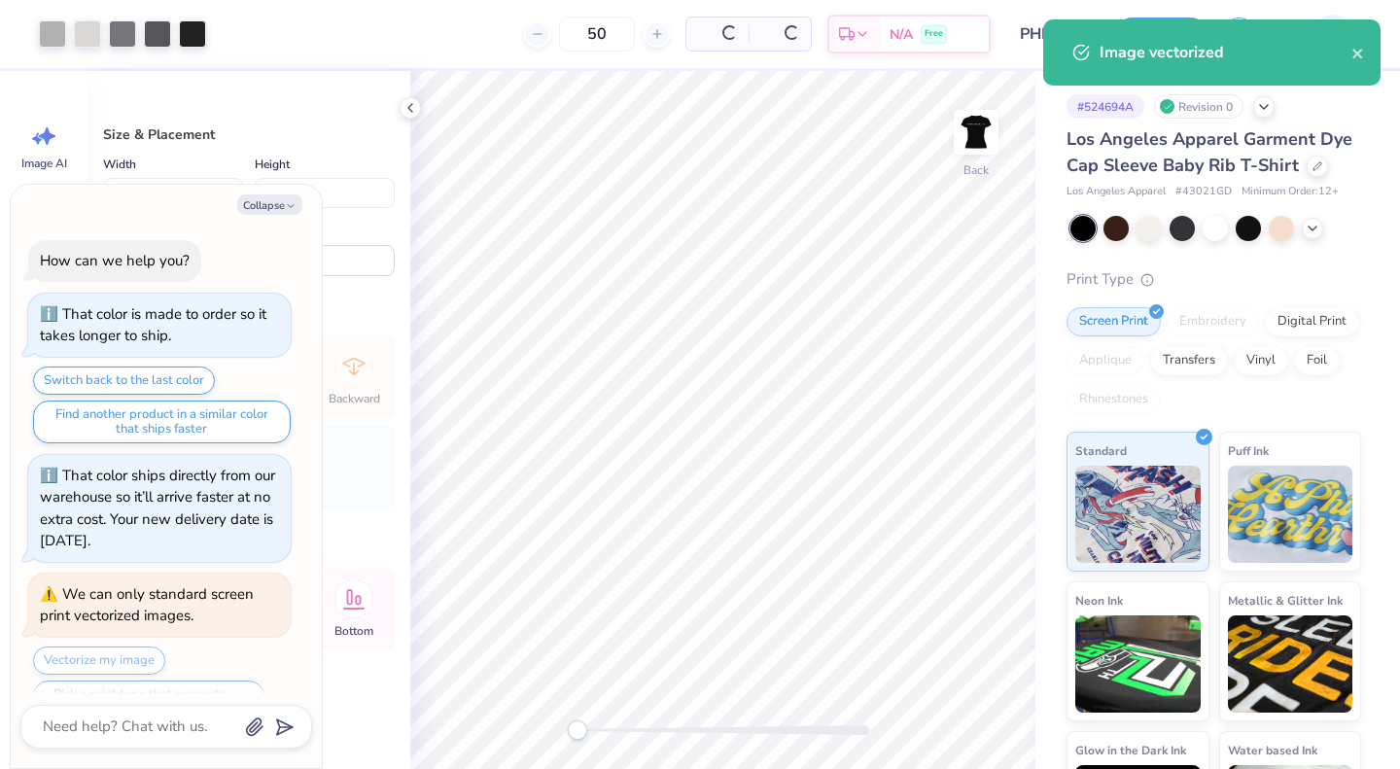
scroll to position [43, 0]
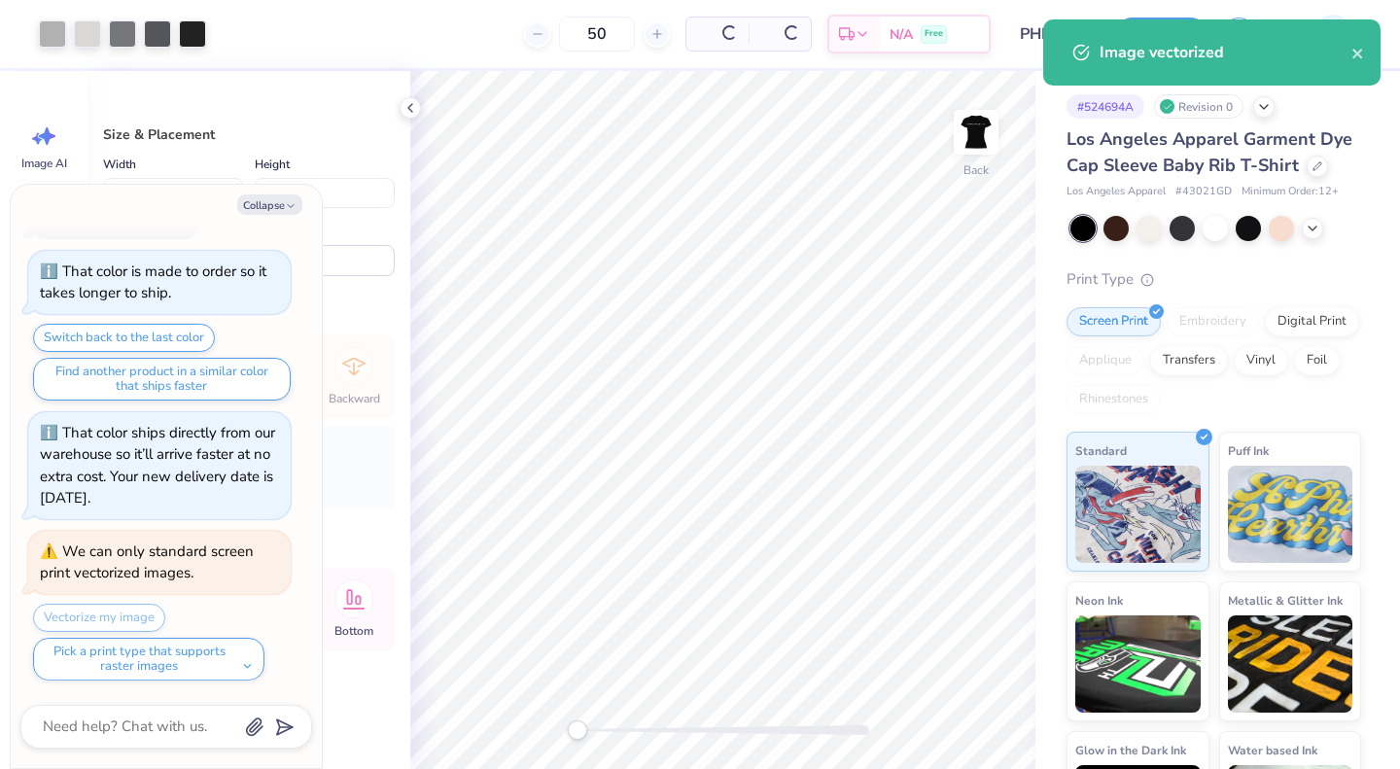
type textarea "x"
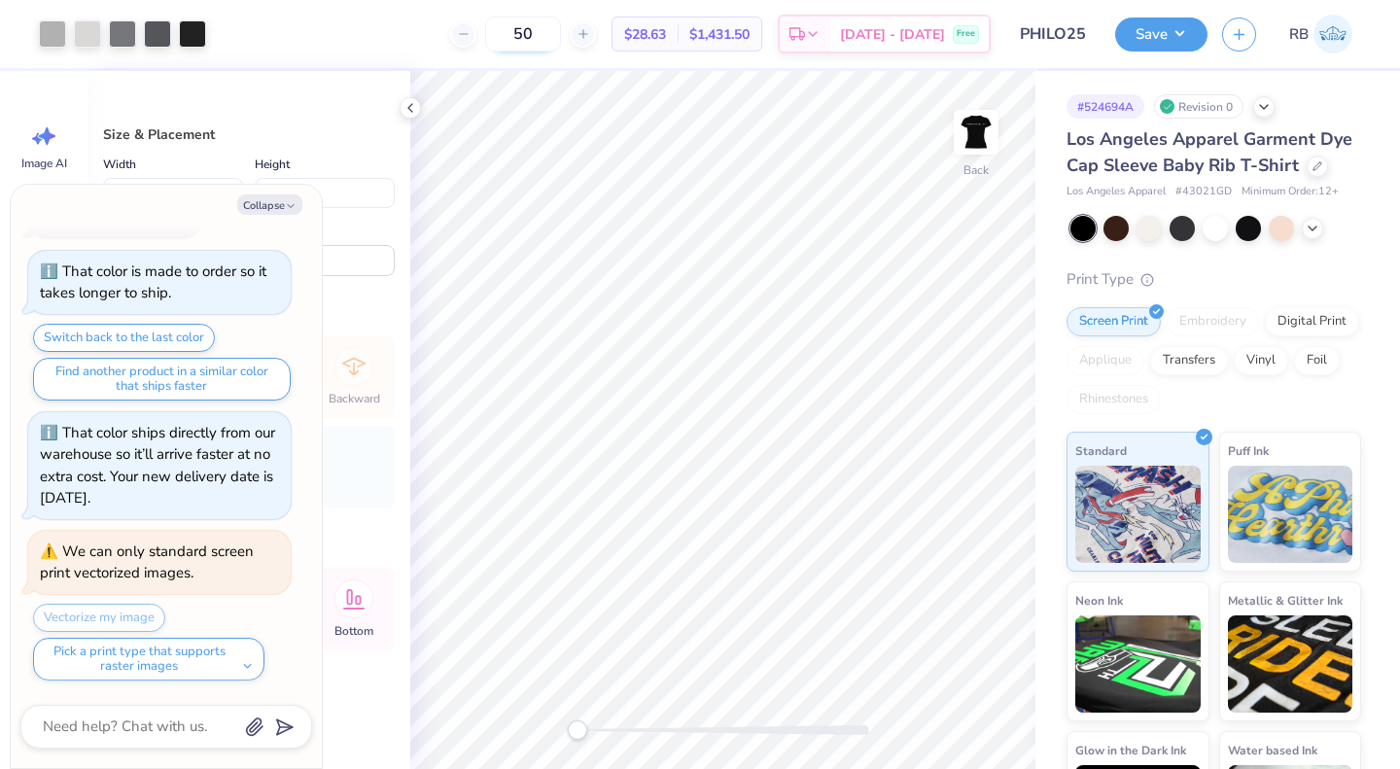
click at [561, 26] on input "50" at bounding box center [523, 34] width 76 height 35
type input "5"
type textarea "x"
type input "300"
type textarea "x"
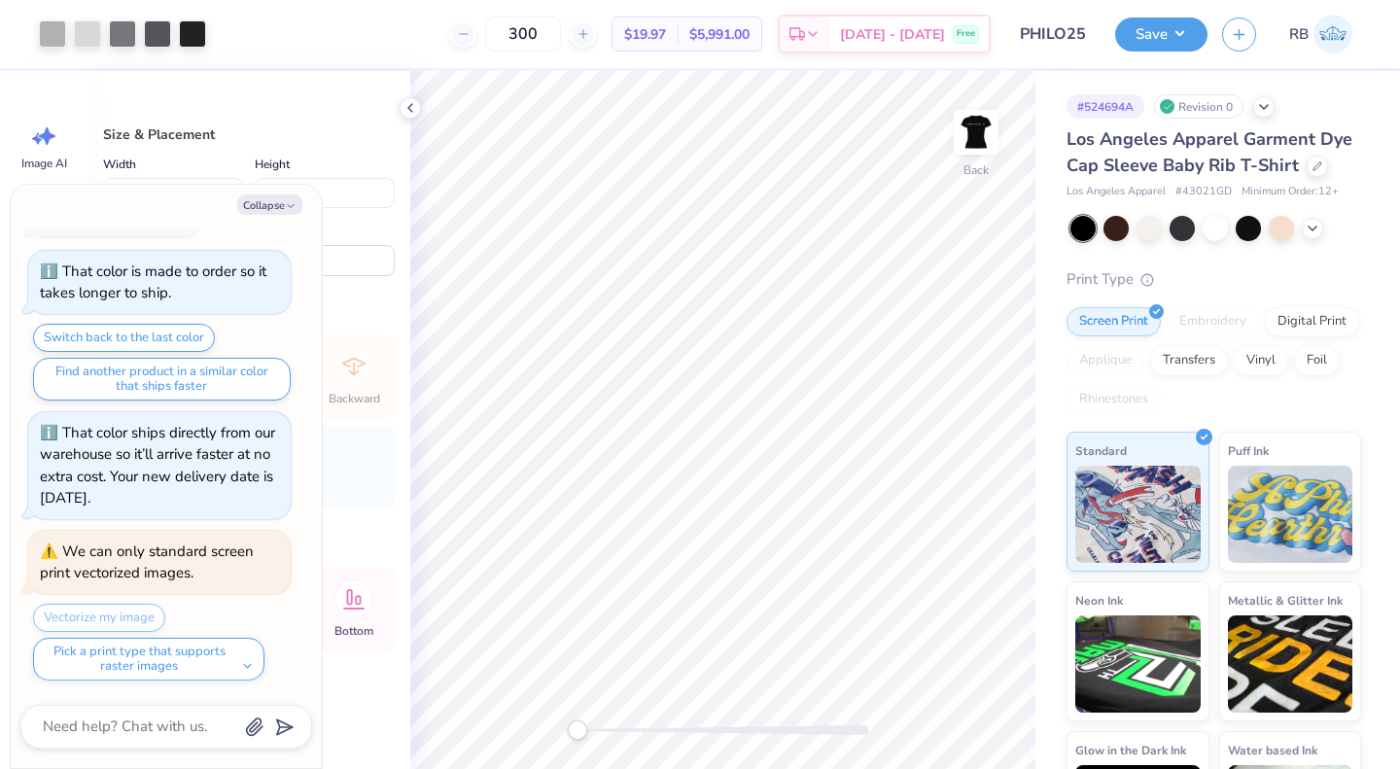
type input "300"
type textarea "x"
type input "5.82"
type input "10.27"
click at [282, 204] on button "Collapse" at bounding box center [269, 204] width 65 height 20
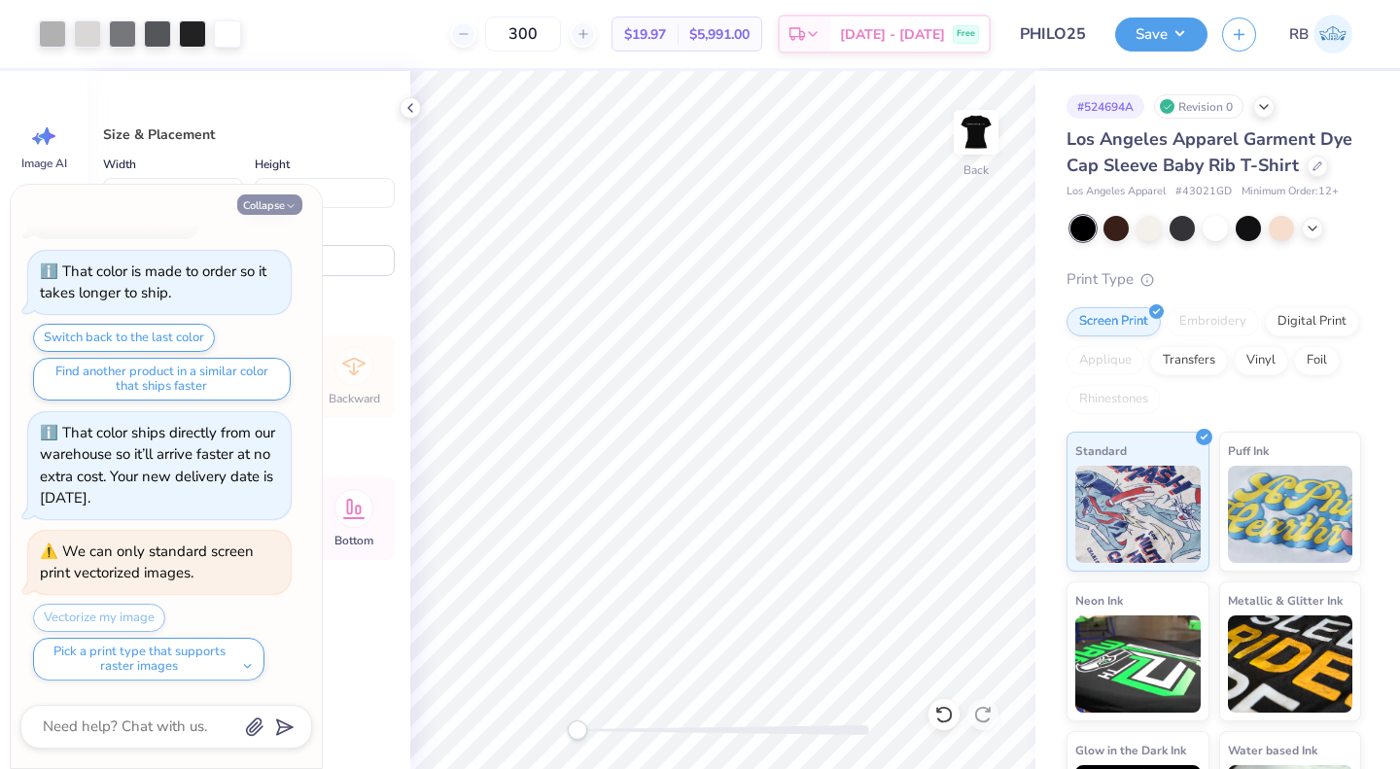
type textarea "x"
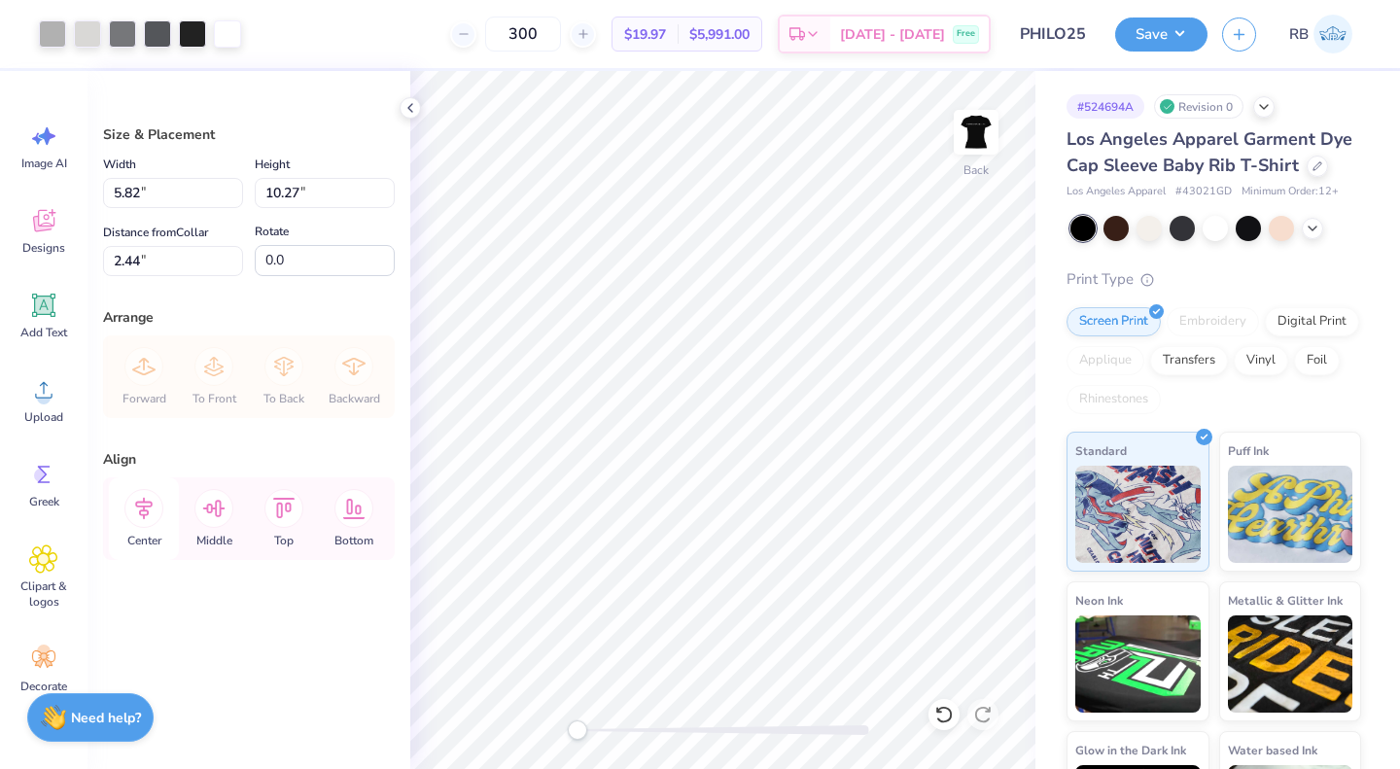
click at [158, 516] on icon at bounding box center [143, 508] width 39 height 39
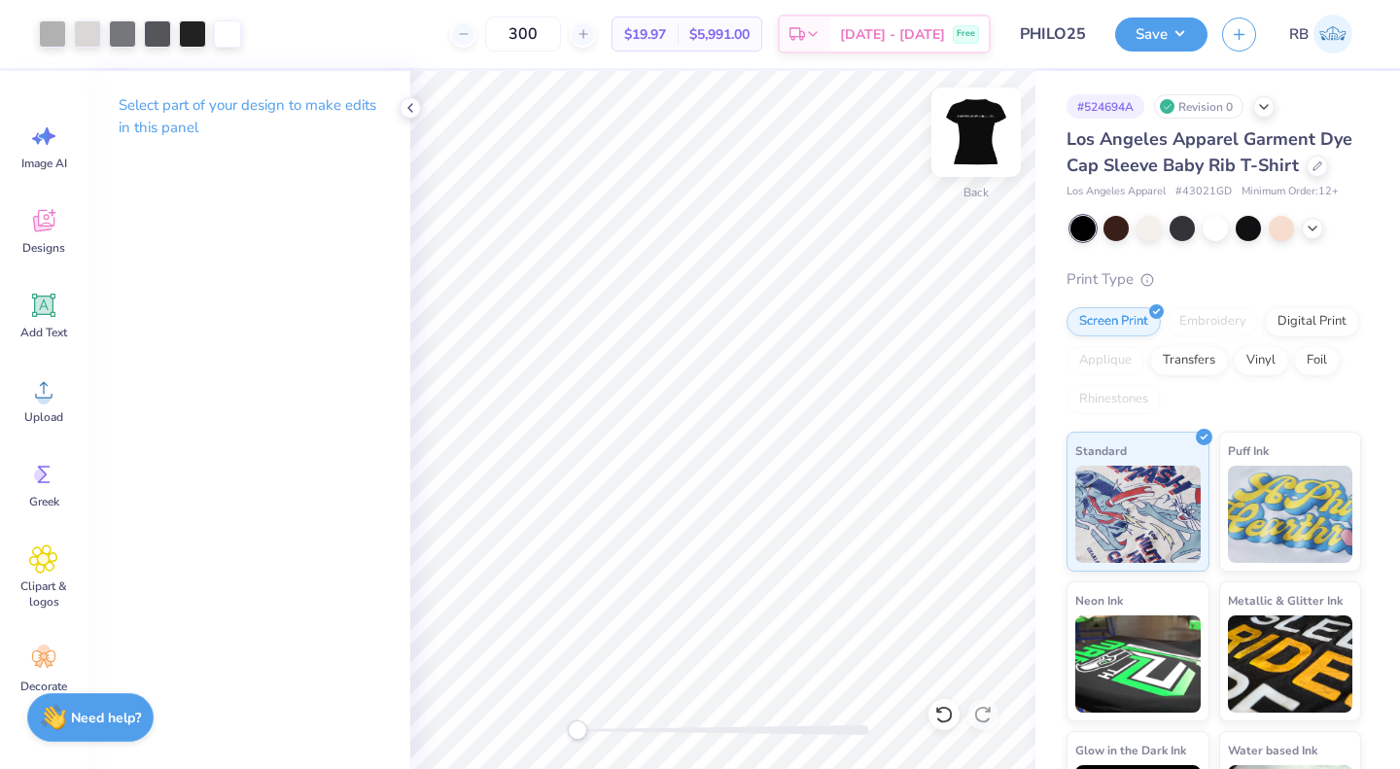
click at [970, 147] on img at bounding box center [976, 132] width 78 height 78
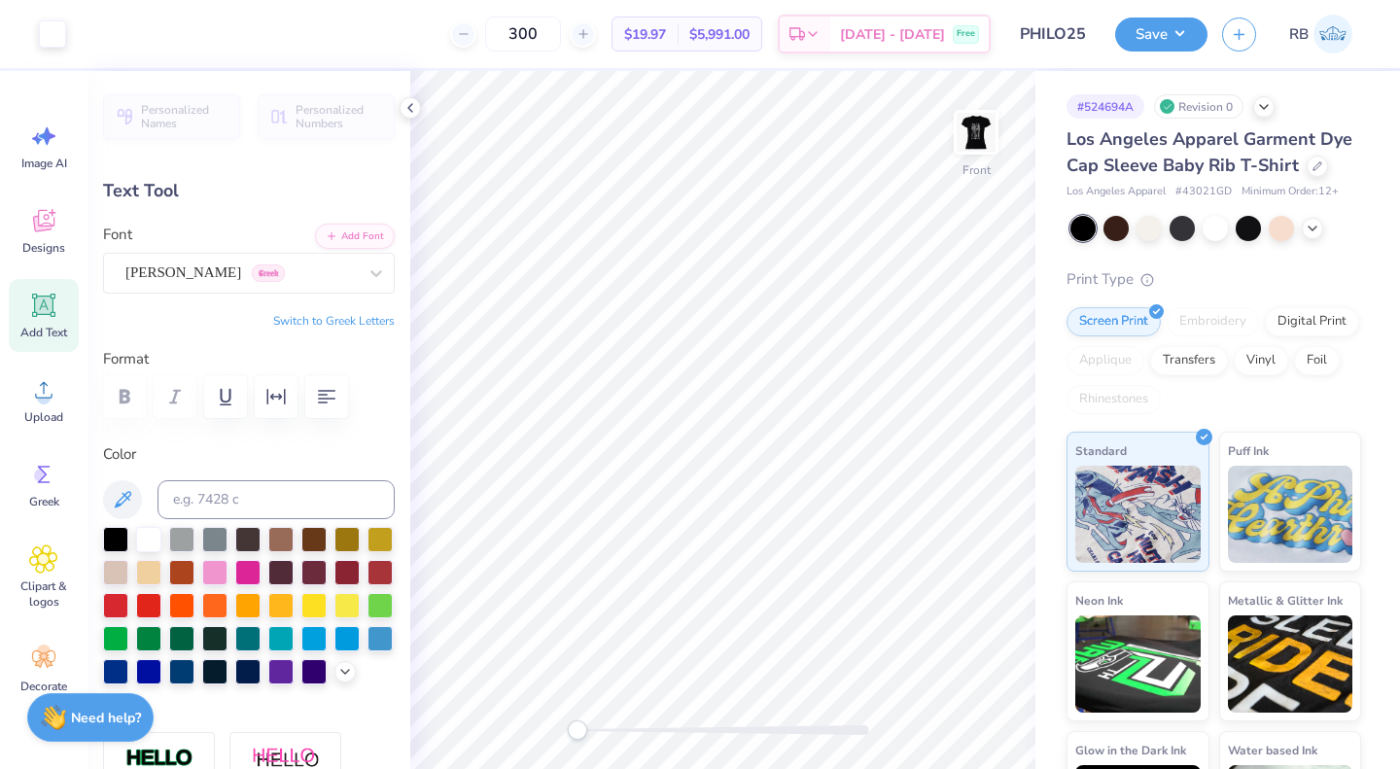
type input "0.2"
type input "10.93"
type input "0.30"
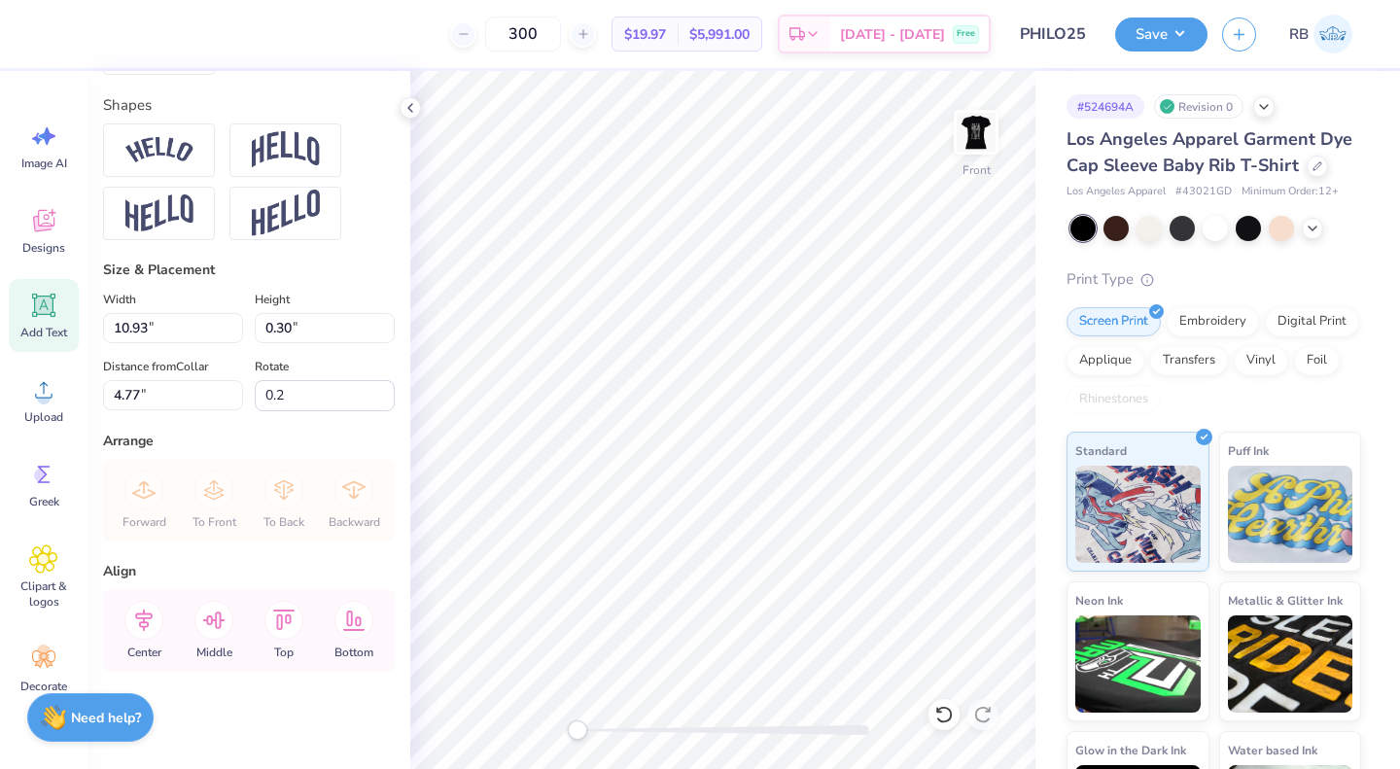
scroll to position [869, 0]
click at [144, 646] on span "Center" at bounding box center [144, 653] width 34 height 16
click at [148, 623] on icon at bounding box center [144, 620] width 18 height 22
type input "0.2"
type input "10.64"
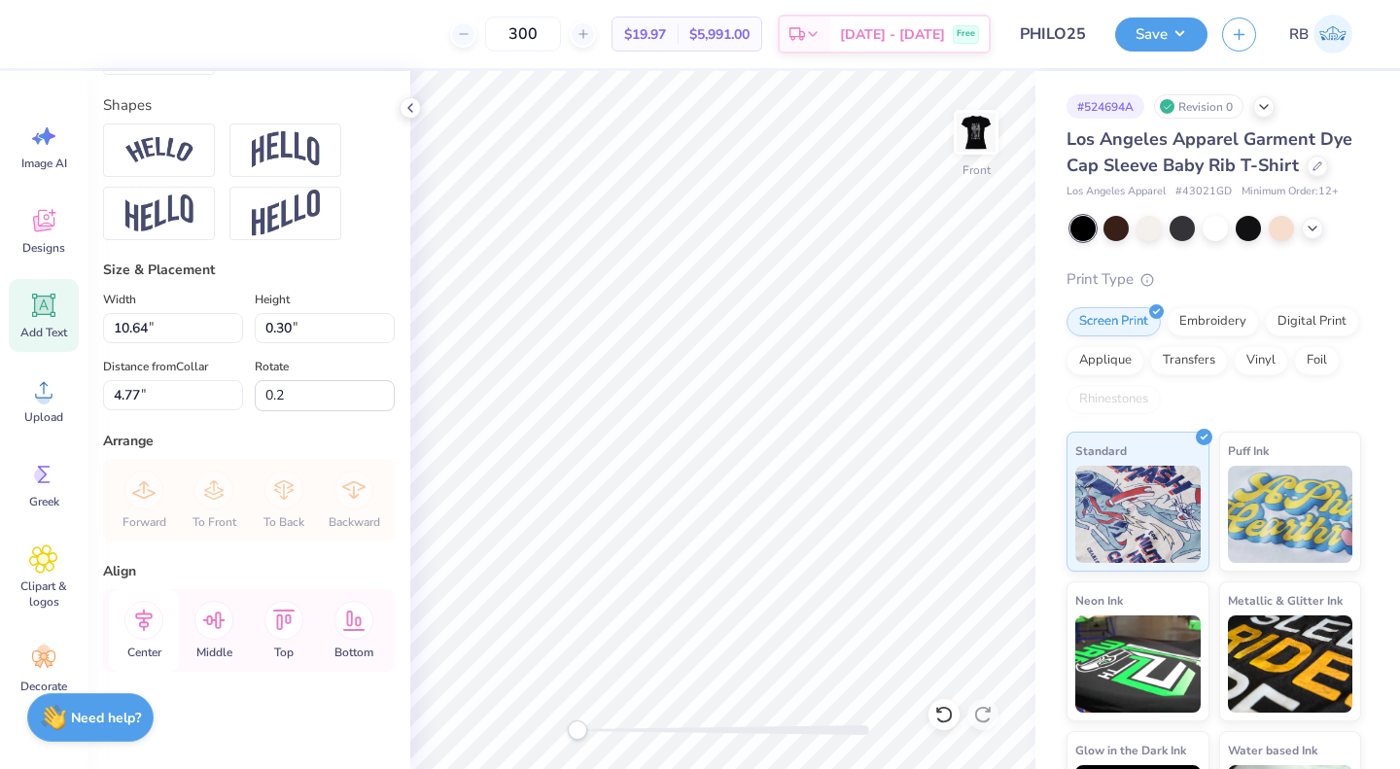
type input "0.29"
click at [149, 640] on div "Center" at bounding box center [144, 630] width 70 height 83
click at [152, 629] on icon at bounding box center [143, 620] width 39 height 39
type input "0.0"
click at [971, 133] on img at bounding box center [976, 132] width 39 height 39
